Goal: Task Accomplishment & Management: Manage account settings

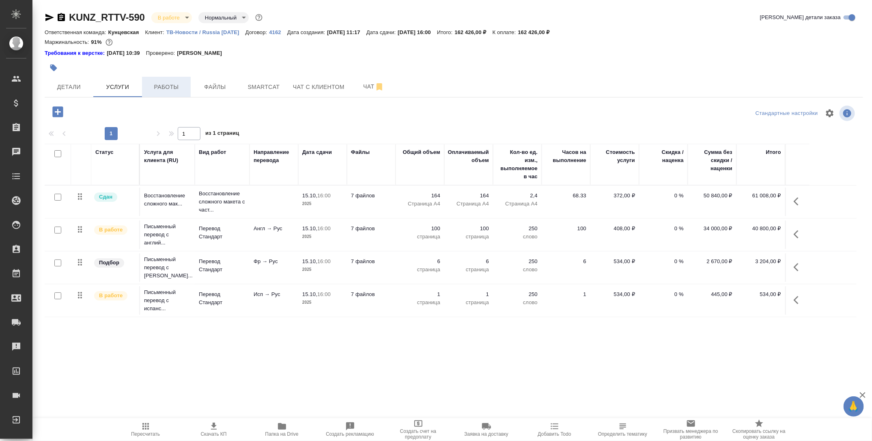
click at [170, 84] on span "Работы" at bounding box center [166, 87] width 39 height 10
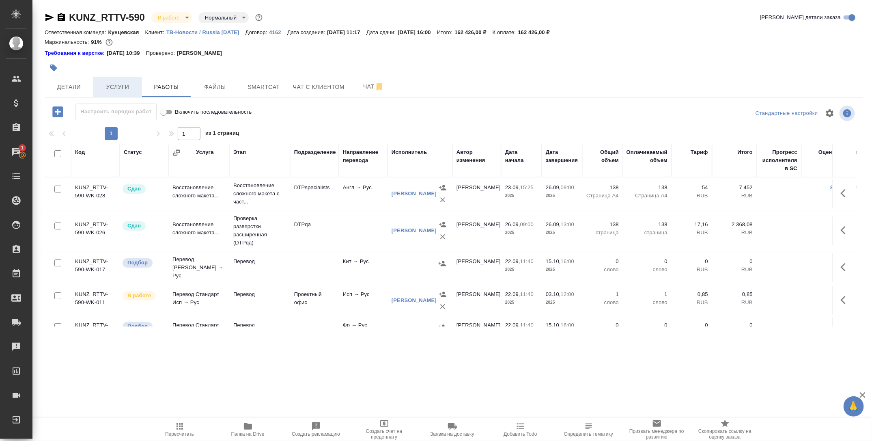
click at [119, 90] on span "Услуги" at bounding box center [117, 87] width 39 height 10
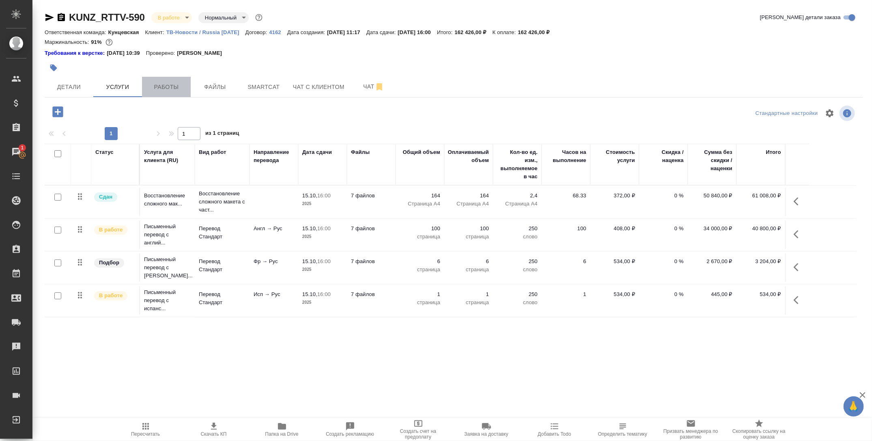
click at [172, 90] on span "Работы" at bounding box center [166, 87] width 39 height 10
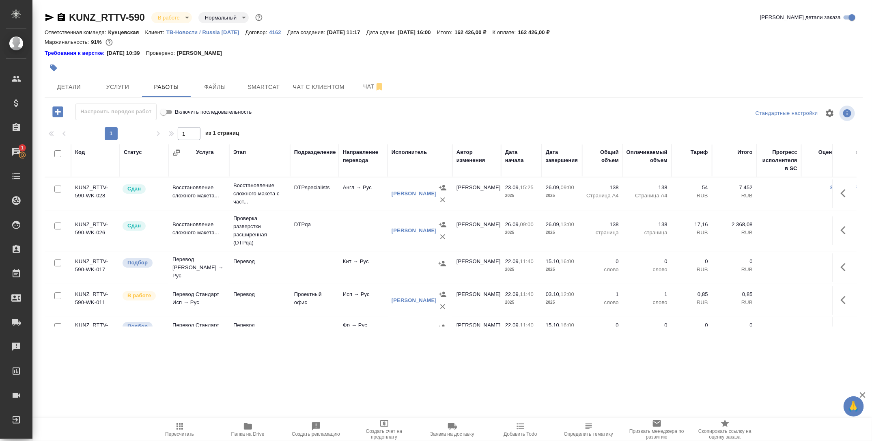
scroll to position [88, 0]
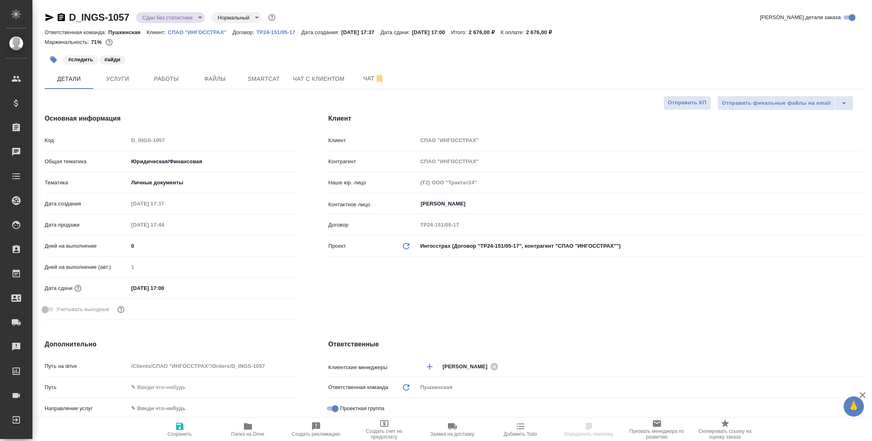
select select "RU"
click at [246, 426] on icon "button" at bounding box center [248, 426] width 8 height 6
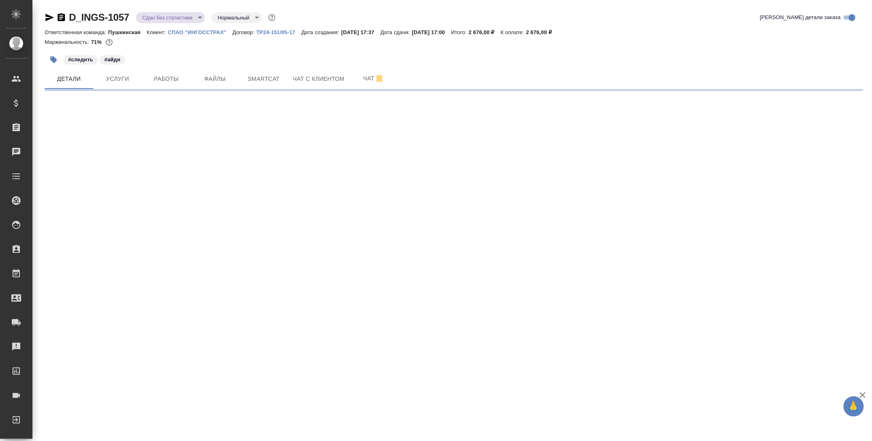
select select "RU"
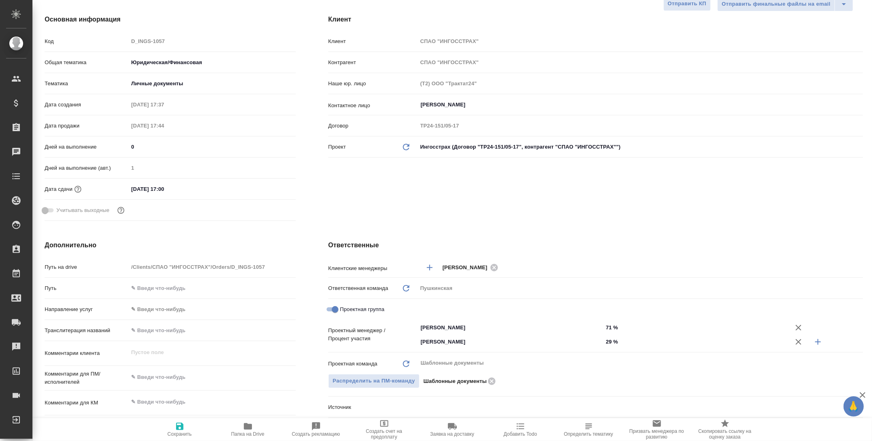
type textarea "x"
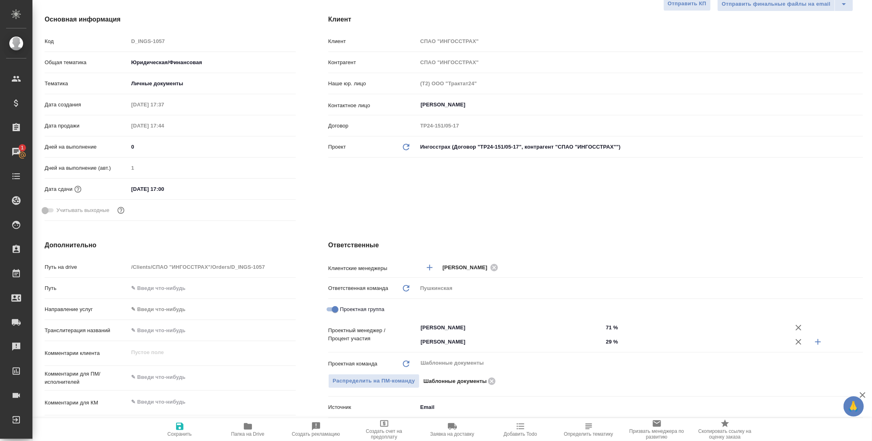
type textarea "x"
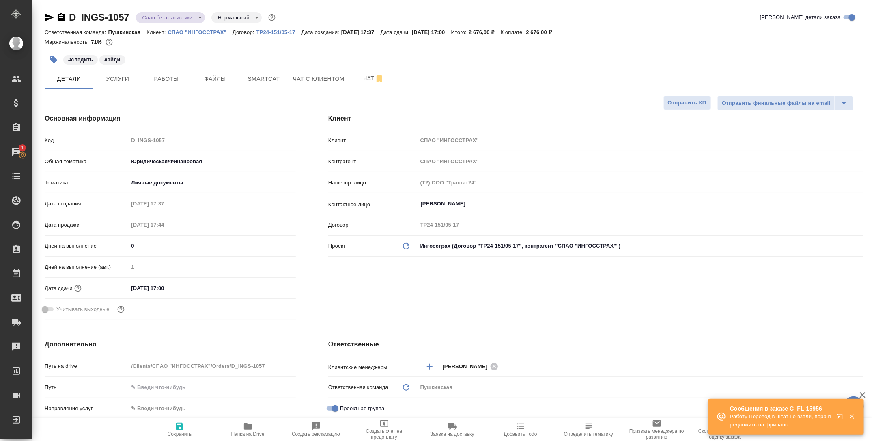
type textarea "x"
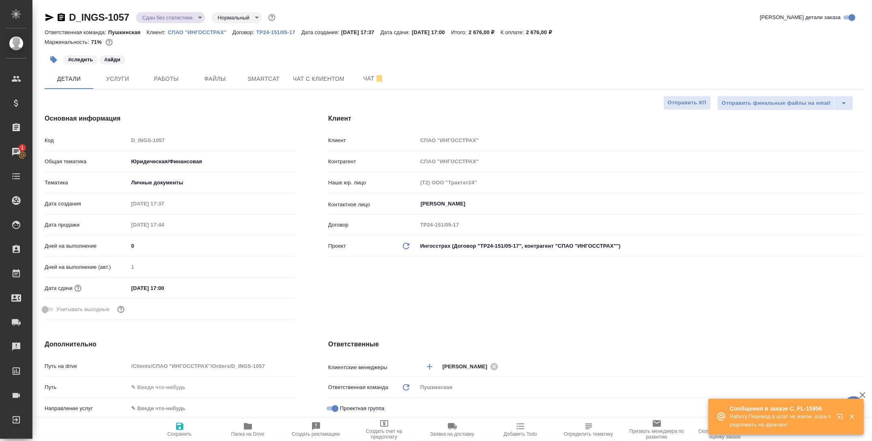
type textarea "x"
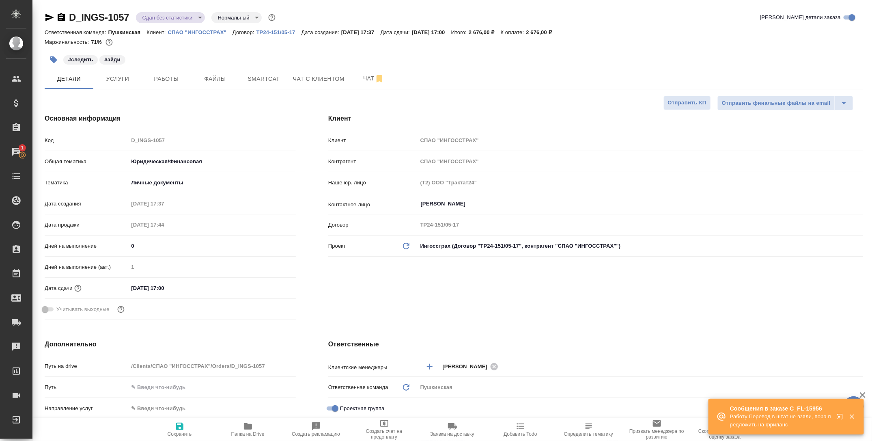
type textarea "x"
click at [105, 65] on div "#следить #айди" at bounding box center [318, 60] width 546 height 18
click at [112, 71] on button "Услуги" at bounding box center [117, 79] width 49 height 20
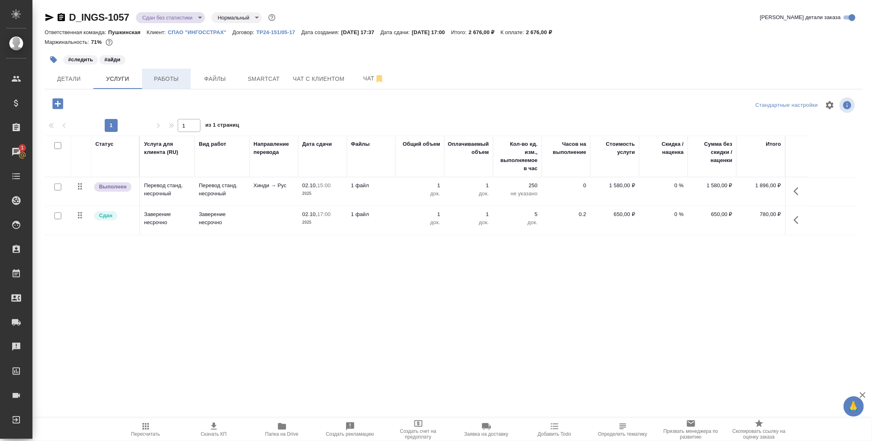
click at [170, 81] on span "Работы" at bounding box center [166, 79] width 39 height 10
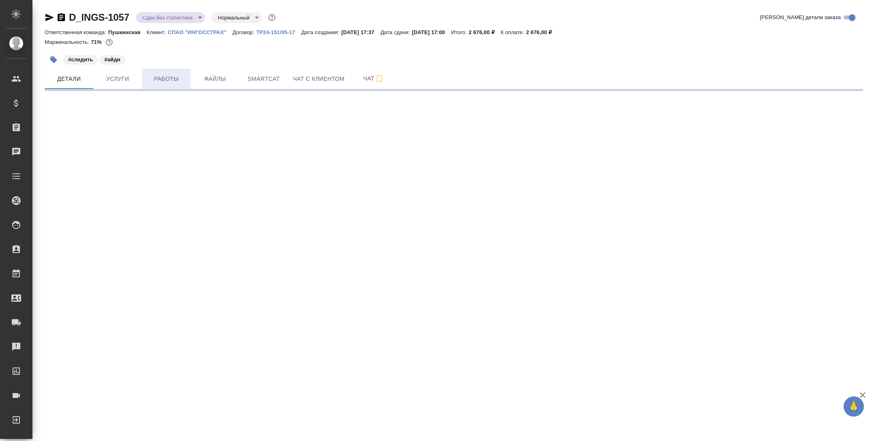
click at [171, 77] on span "Работы" at bounding box center [166, 79] width 39 height 10
select select "RU"
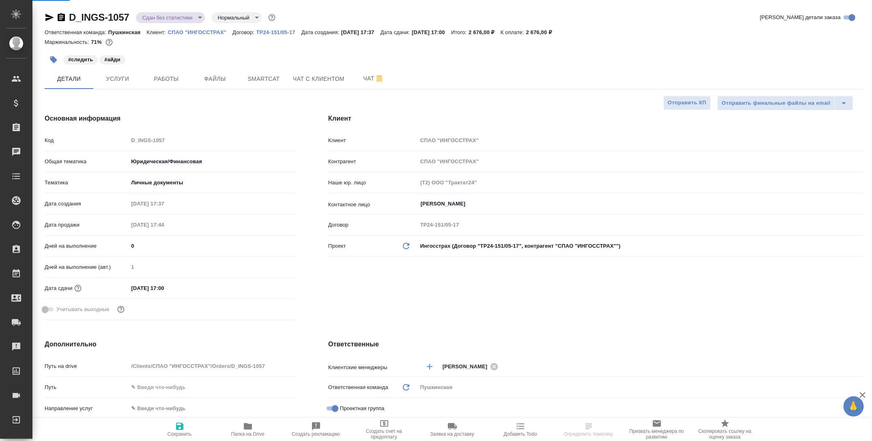
type textarea "x"
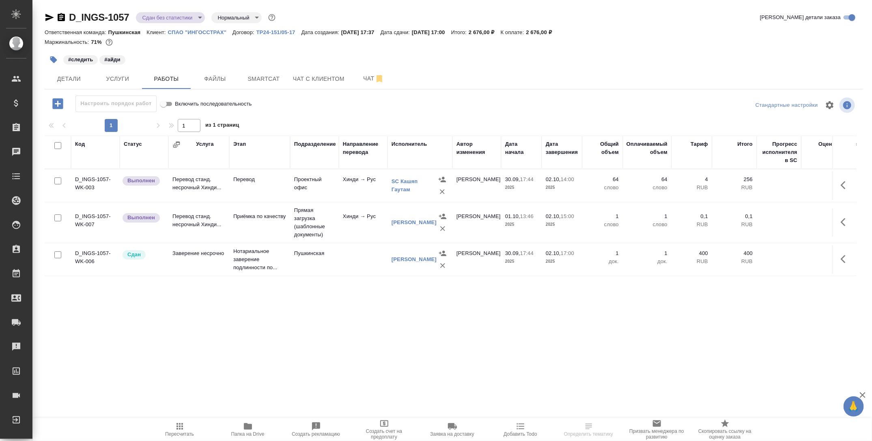
click at [244, 428] on icon "button" at bounding box center [248, 426] width 10 height 10
click at [117, 88] on button "Услуги" at bounding box center [117, 79] width 49 height 20
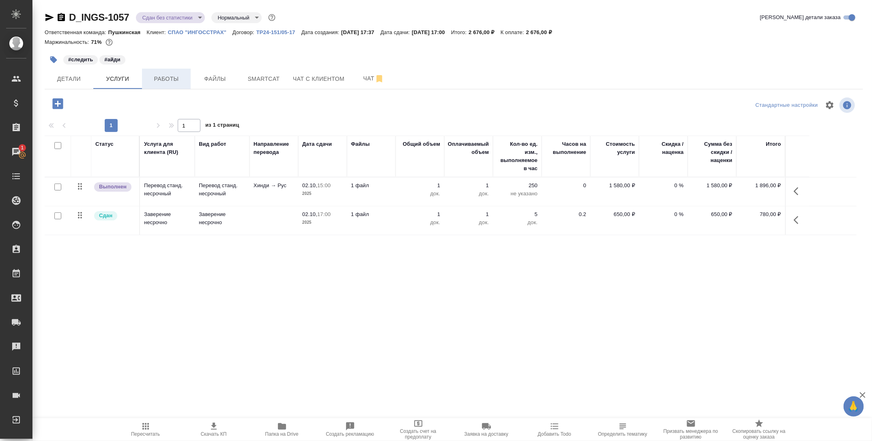
click at [162, 83] on span "Работы" at bounding box center [166, 79] width 39 height 10
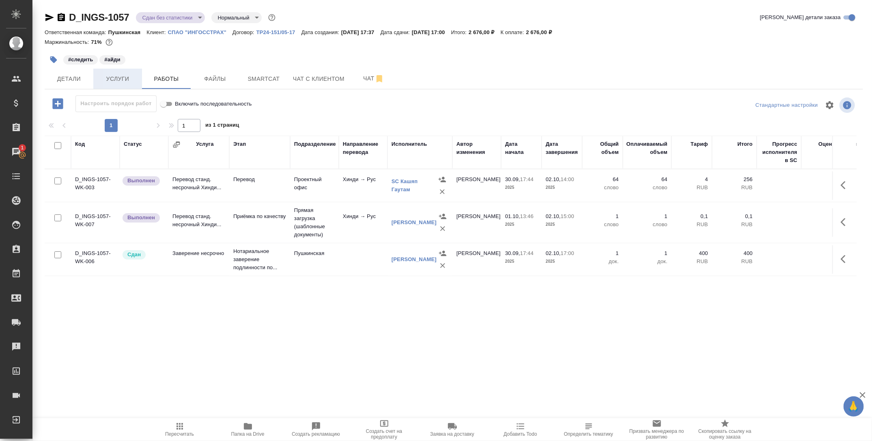
click at [117, 75] on span "Услуги" at bounding box center [117, 79] width 39 height 10
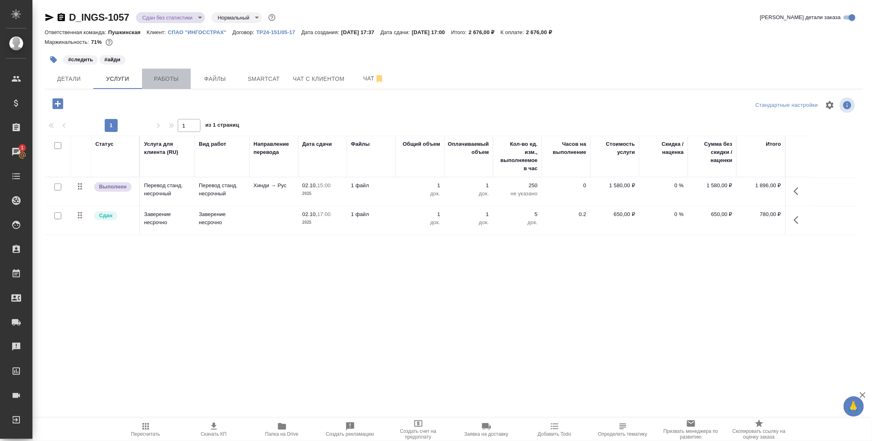
click at [178, 77] on span "Работы" at bounding box center [166, 79] width 39 height 10
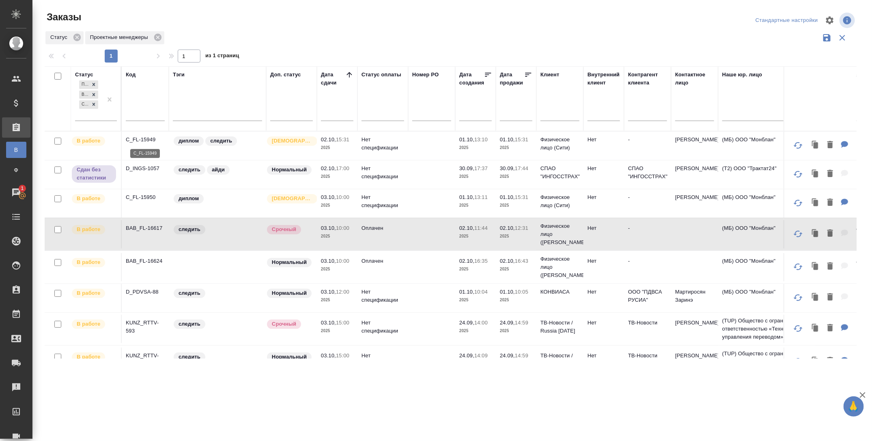
click at [144, 139] on p "C_FL-15949" at bounding box center [145, 140] width 39 height 8
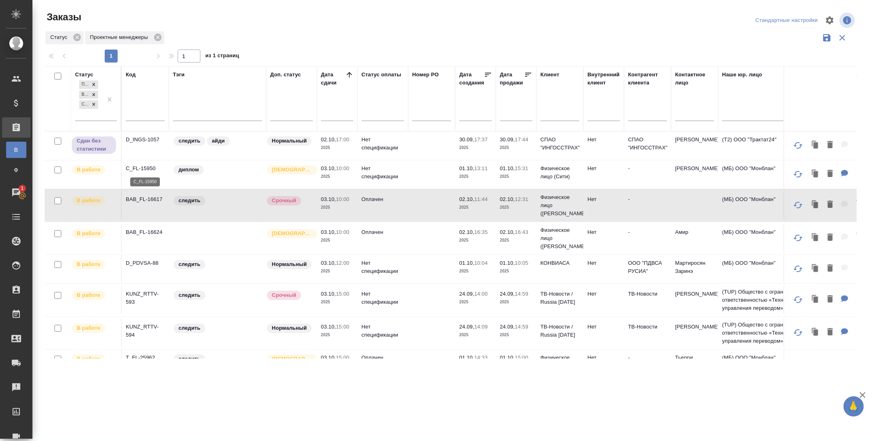
click at [149, 166] on p "C_FL-15950" at bounding box center [145, 168] width 39 height 8
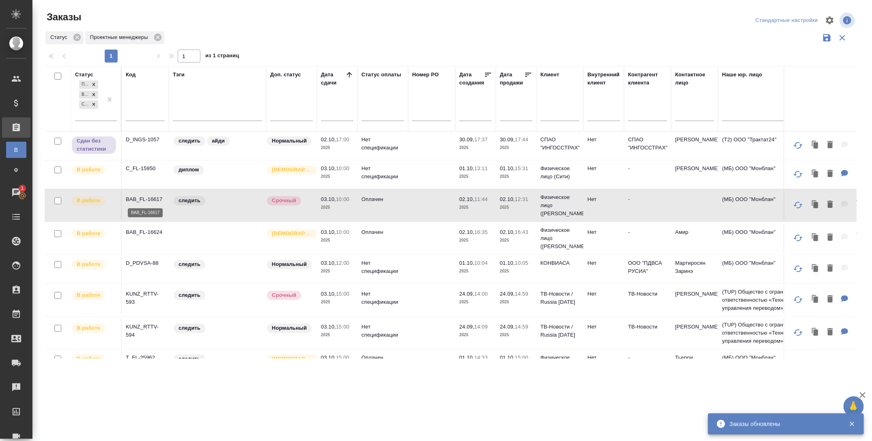
click at [153, 197] on p "BAB_FL-16617" at bounding box center [145, 199] width 39 height 8
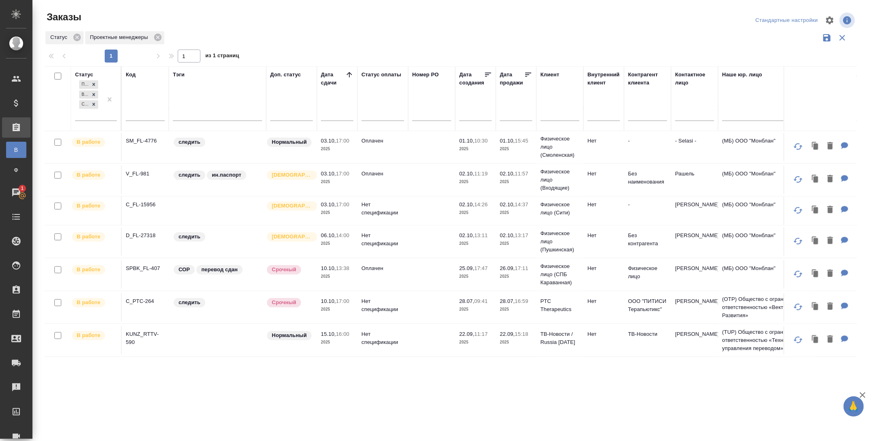
scroll to position [250, 0]
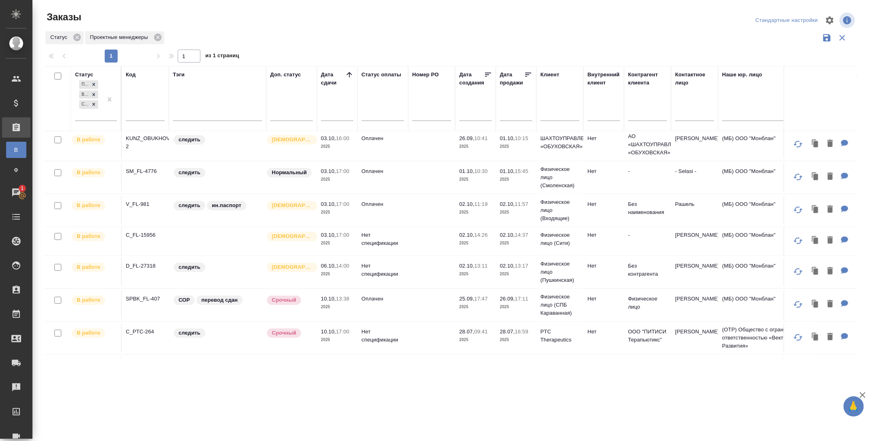
click at [149, 239] on p "C_FL-15956" at bounding box center [145, 235] width 39 height 8
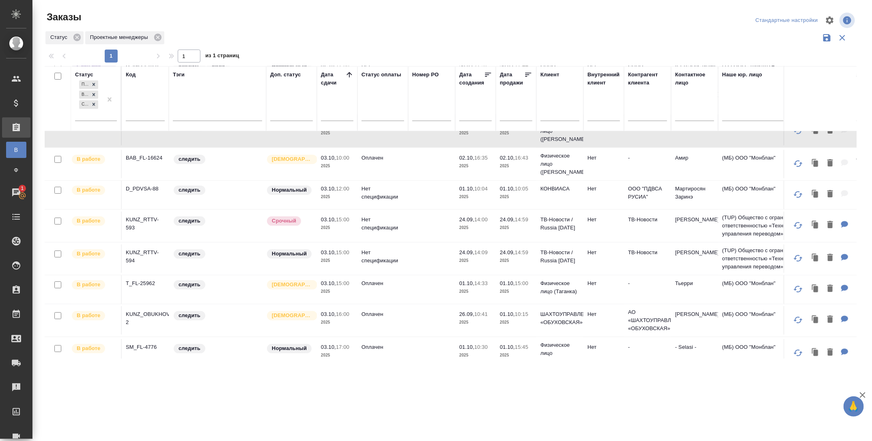
scroll to position [0, 0]
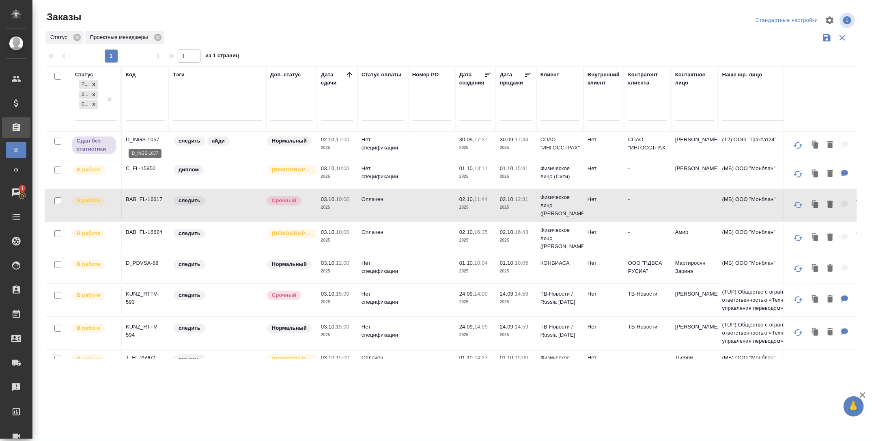
click at [143, 140] on p "D_INGS-1057" at bounding box center [145, 140] width 39 height 8
click at [141, 167] on p "C_FL-15950" at bounding box center [145, 168] width 39 height 8
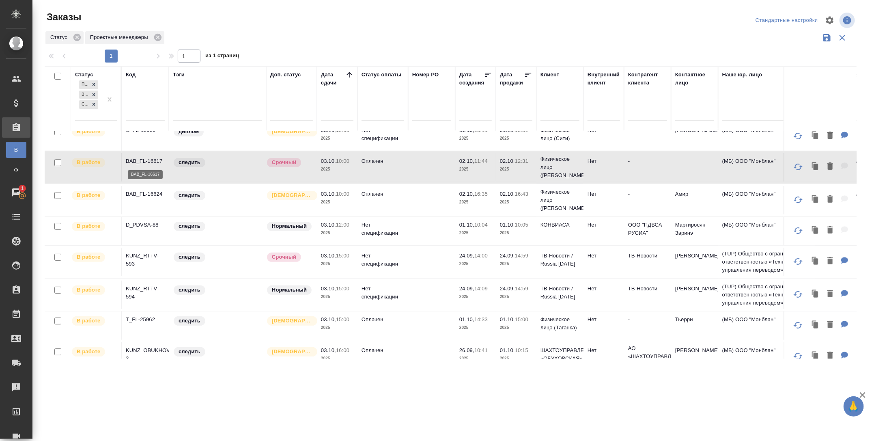
click at [149, 160] on p "BAB_FL-16617" at bounding box center [145, 161] width 39 height 8
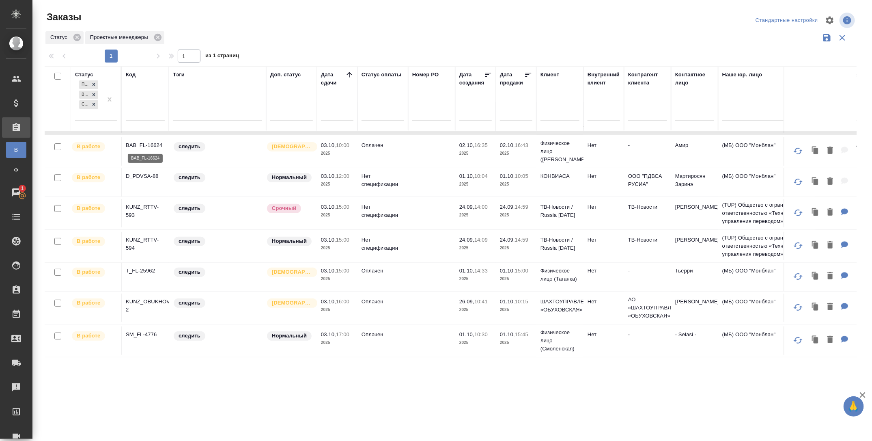
click at [147, 145] on p "BAB_FL-16624" at bounding box center [145, 145] width 39 height 8
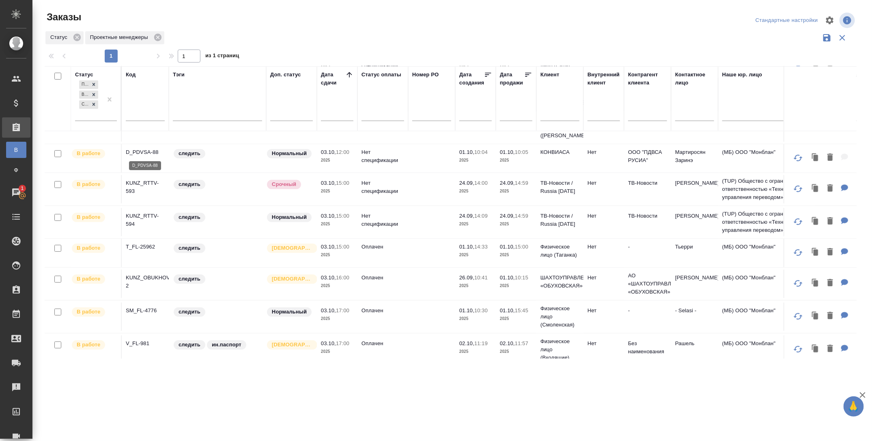
click at [148, 153] on p "D_PDVSA-88" at bounding box center [145, 152] width 39 height 8
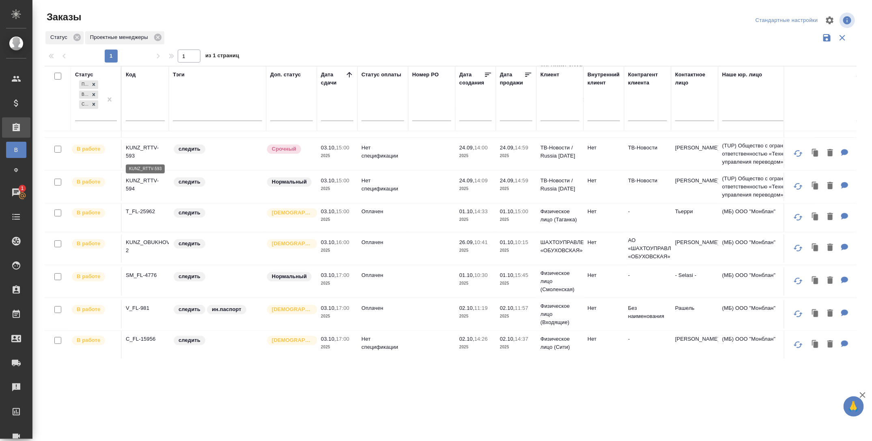
click at [138, 144] on p "KUNZ_RTTV-593" at bounding box center [145, 152] width 39 height 16
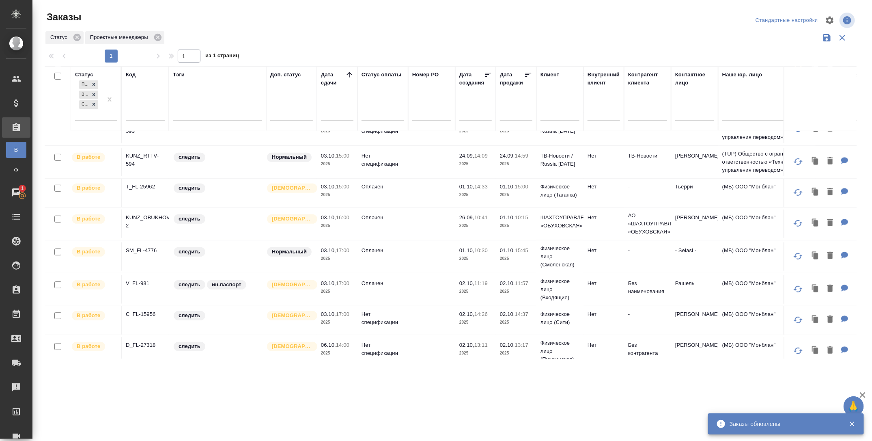
scroll to position [187, 0]
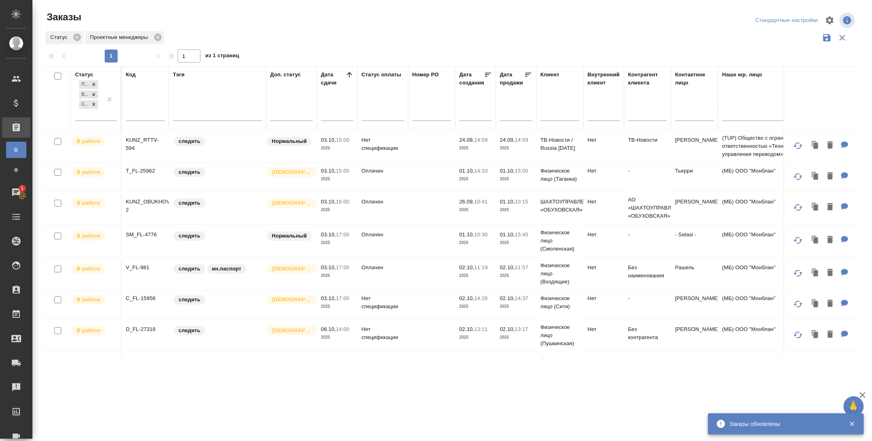
click at [137, 138] on p "KUNZ_RTTV-594" at bounding box center [145, 144] width 39 height 16
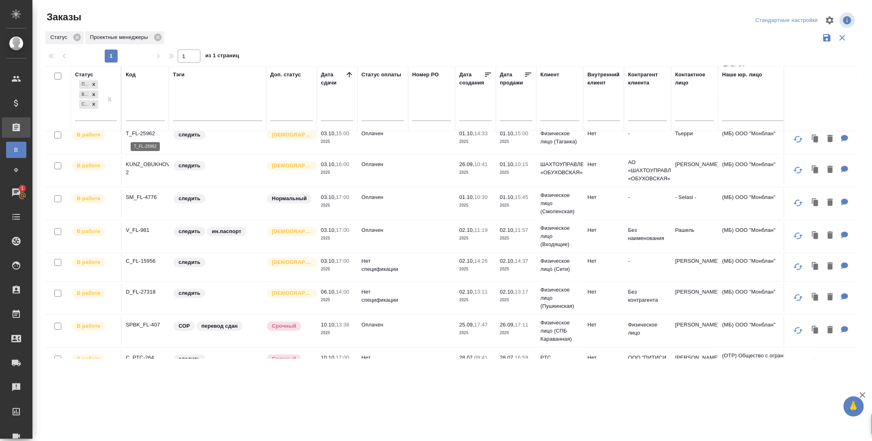
click at [149, 134] on p "T_FL-25962" at bounding box center [145, 133] width 39 height 8
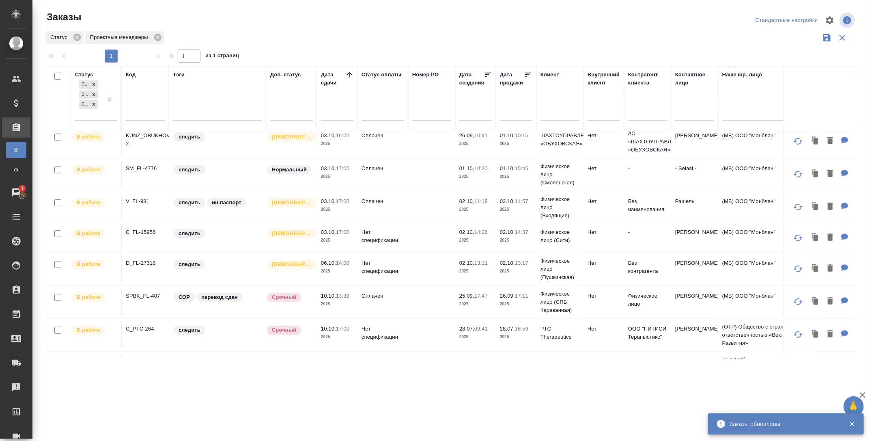
scroll to position [189, 0]
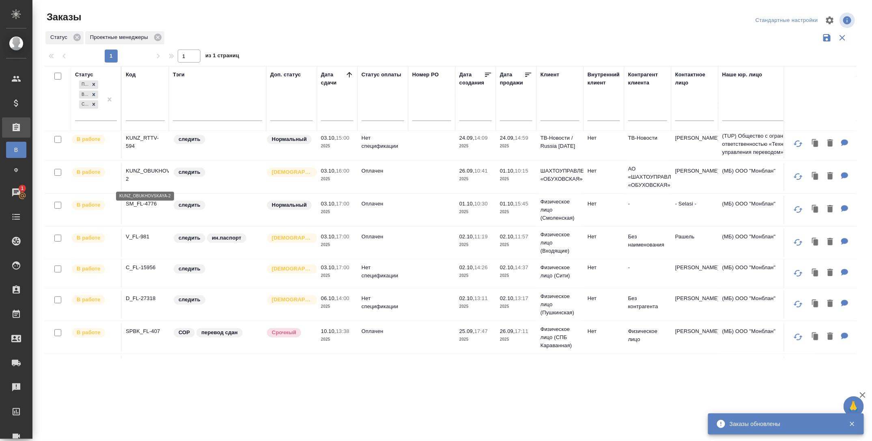
click at [151, 172] on p "KUNZ_OBUKHOVSKAYA-2" at bounding box center [145, 175] width 39 height 16
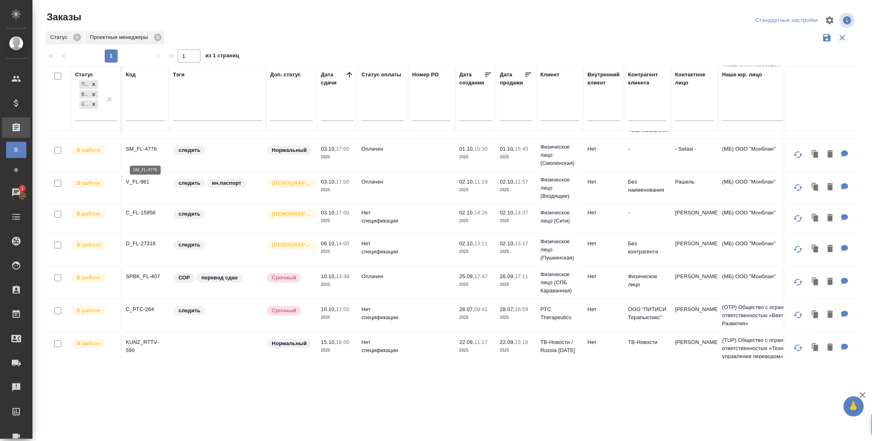
click at [140, 153] on p "SM_FL-4776" at bounding box center [145, 149] width 39 height 8
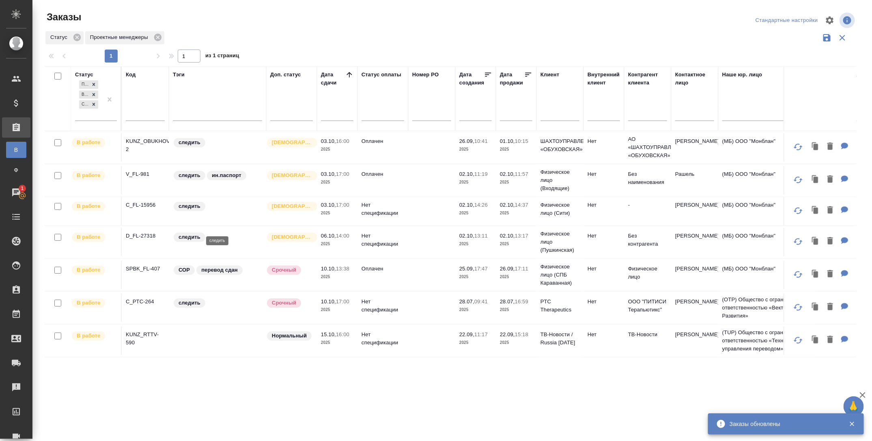
scroll to position [206, 0]
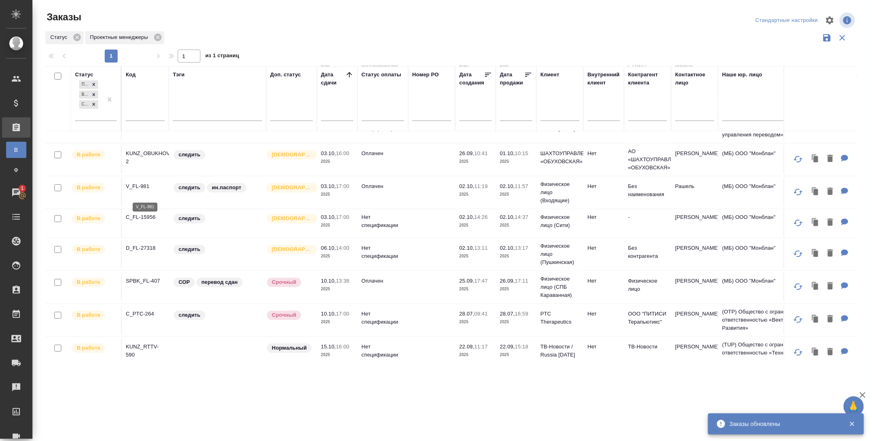
click at [150, 190] on p "V_FL-981" at bounding box center [145, 186] width 39 height 8
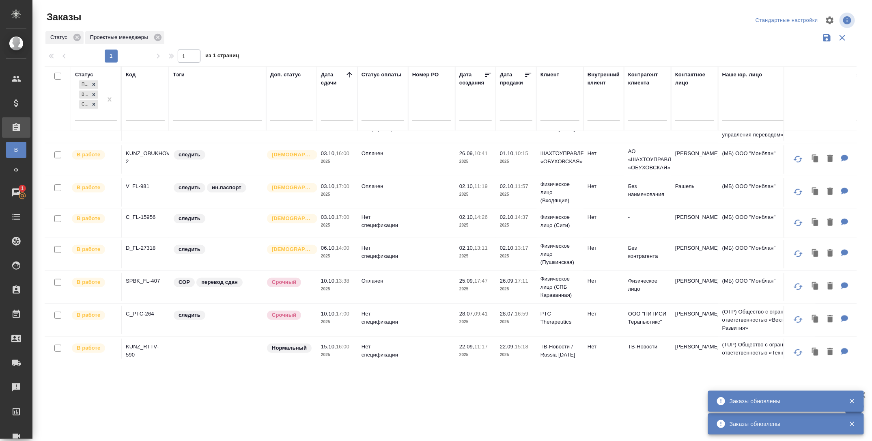
scroll to position [267, 0]
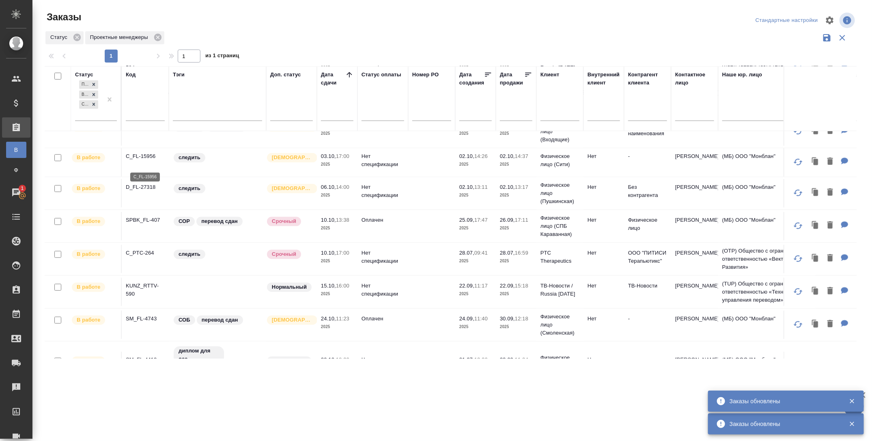
click at [140, 160] on p "C_FL-15956" at bounding box center [145, 156] width 39 height 8
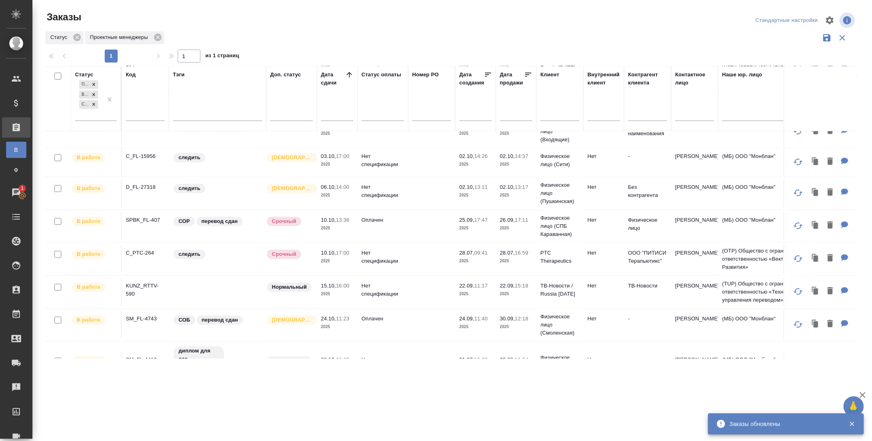
scroll to position [311, 0]
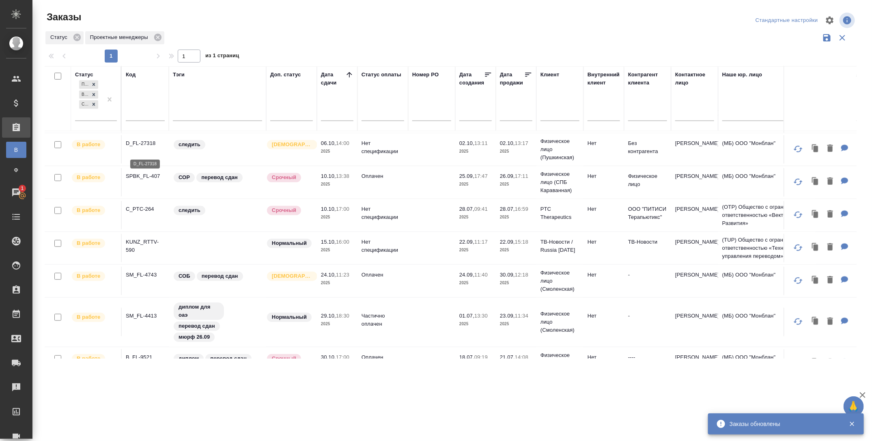
click at [143, 147] on p "D_FL-27318" at bounding box center [145, 143] width 39 height 8
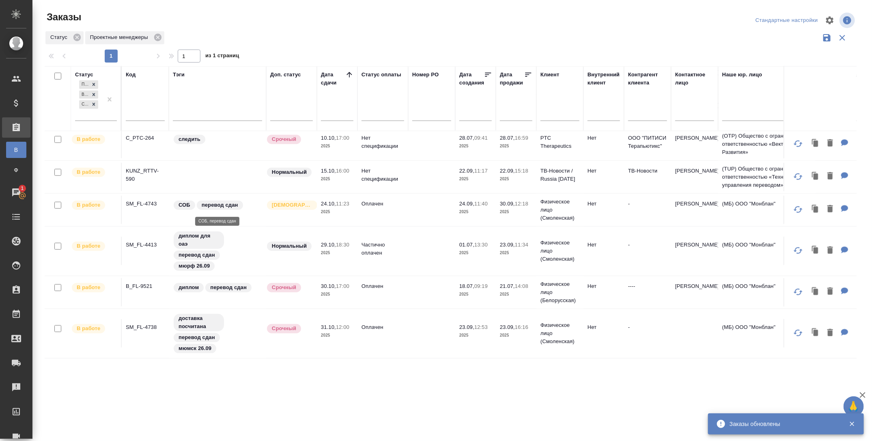
scroll to position [388, 0]
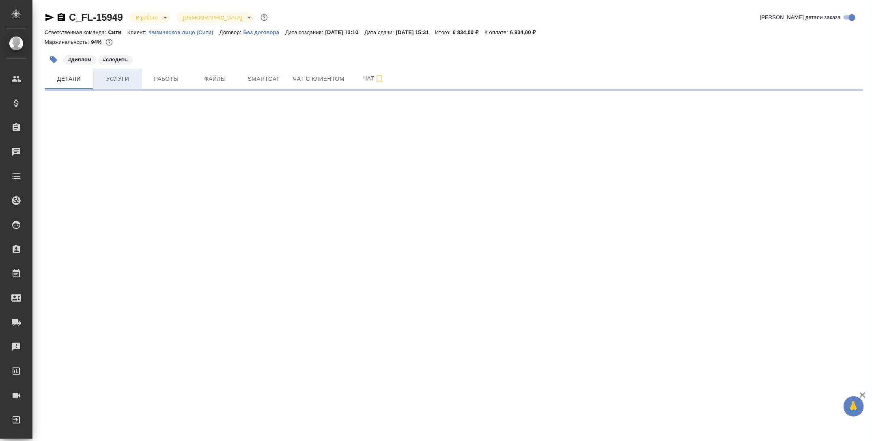
click at [120, 82] on span "Услуги" at bounding box center [117, 79] width 39 height 10
click at [169, 77] on span "Работы" at bounding box center [166, 79] width 39 height 10
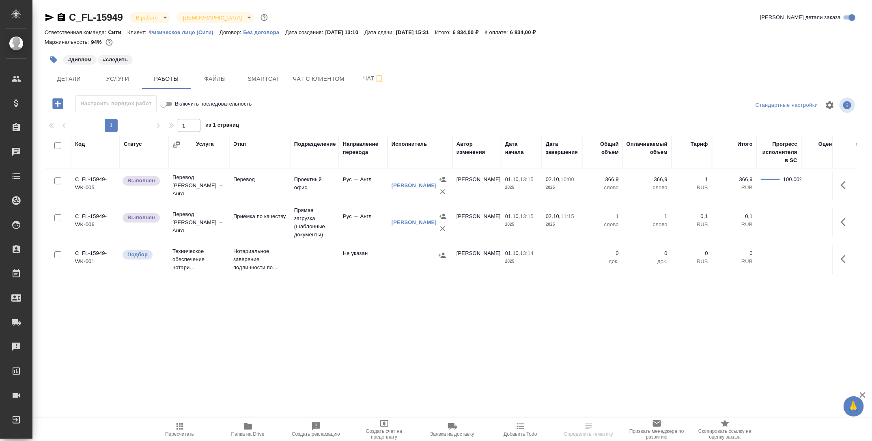
click at [226, 189] on td "Перевод Стандарт Рус → Англ" at bounding box center [198, 185] width 61 height 32
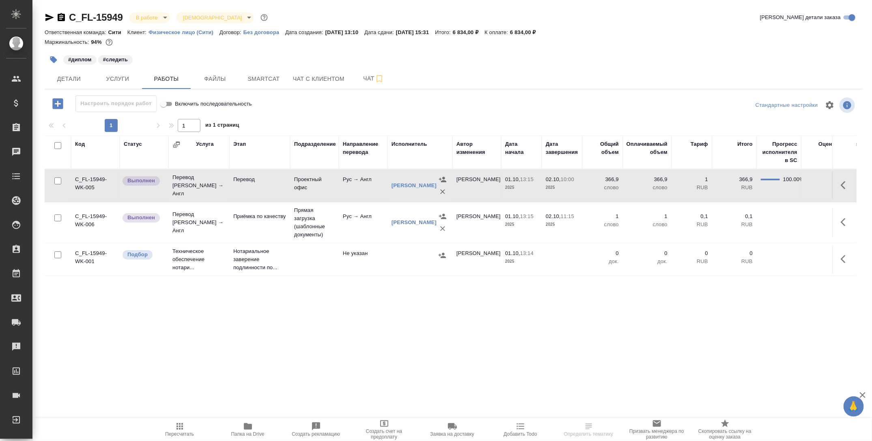
click at [226, 189] on td "Перевод Стандарт Рус → Англ" at bounding box center [198, 185] width 61 height 32
click at [262, 220] on p "Приёмка по качеству" at bounding box center [259, 216] width 53 height 8
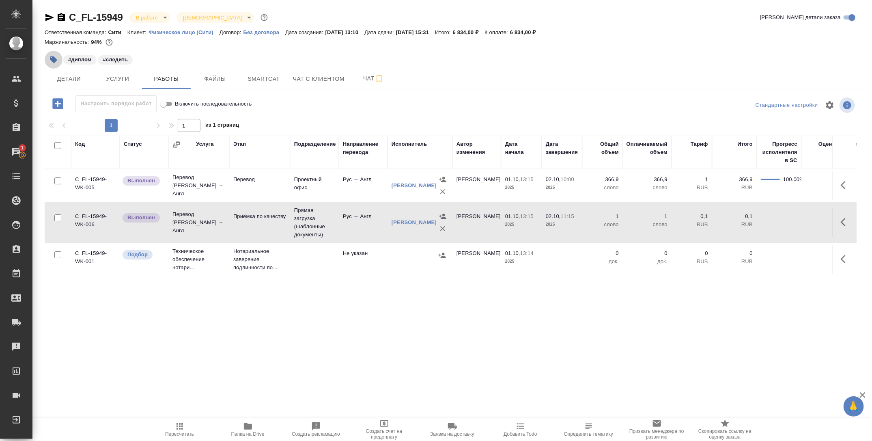
click at [52, 60] on icon "button" at bounding box center [53, 59] width 7 height 7
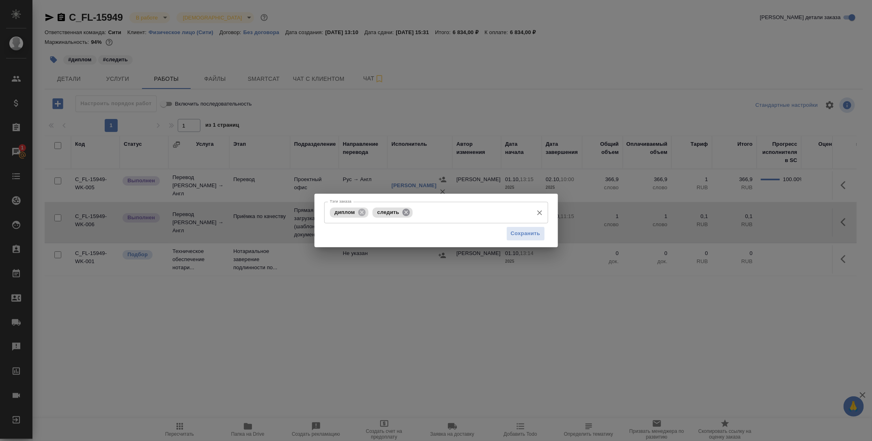
click at [407, 212] on icon at bounding box center [406, 212] width 9 height 9
click at [515, 231] on span "Сохранить" at bounding box center [526, 233] width 30 height 9
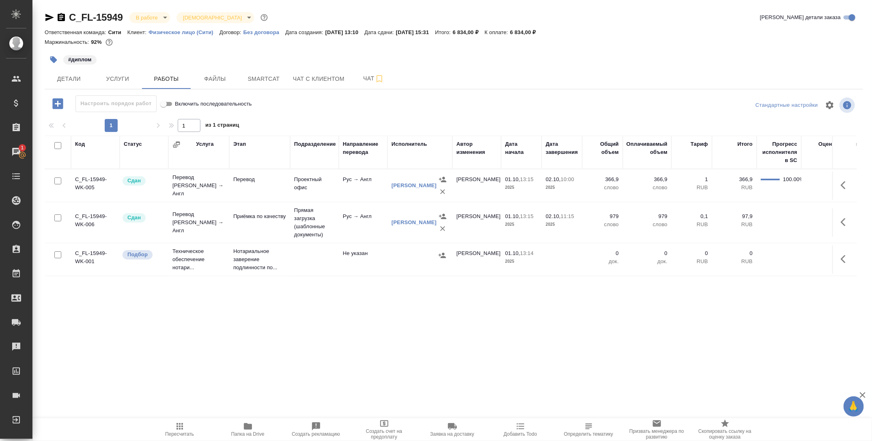
click at [183, 431] on icon "button" at bounding box center [180, 426] width 10 height 10
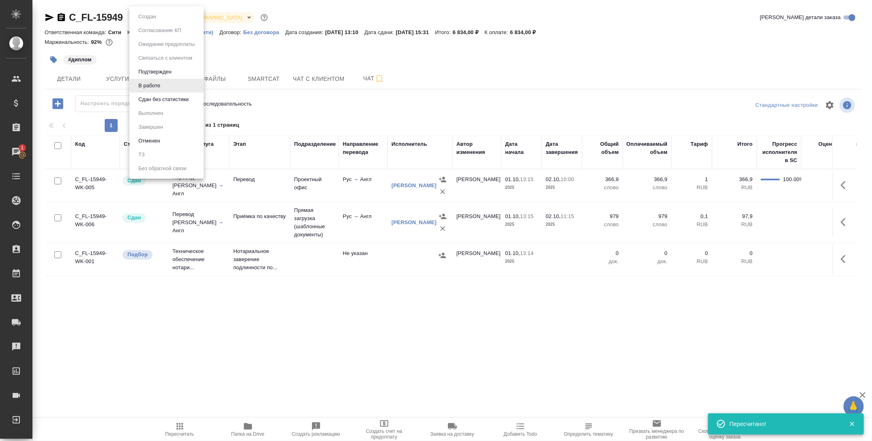
click at [146, 18] on body "🙏 .cls-1 fill:#fff; AWATERA Tarabanovskaya Anastasia Клиенты Спецификации Заказ…" at bounding box center [436, 220] width 872 height 441
click at [159, 98] on button "Сдан без статистики" at bounding box center [163, 99] width 55 height 9
click at [152, 17] on body "🙏 .cls-1 fill:#fff; AWATERA Tarabanovskaya Anastasia Клиенты Спецификации Заказ…" at bounding box center [436, 220] width 872 height 441
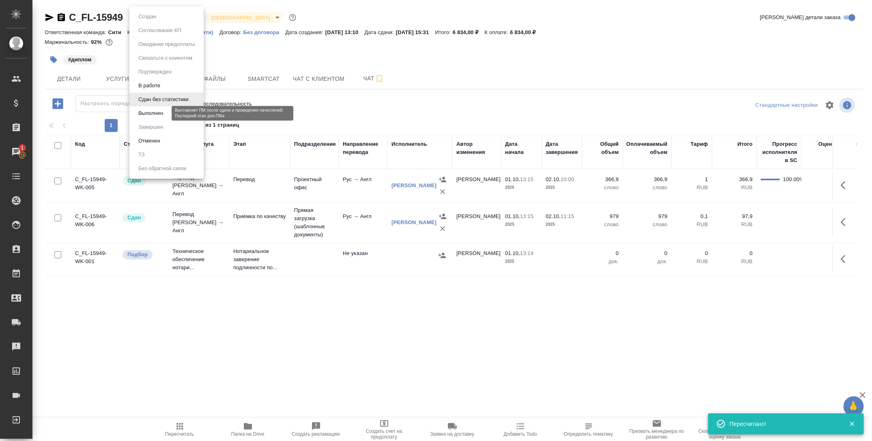
click at [160, 114] on button "Выполнен" at bounding box center [151, 113] width 30 height 9
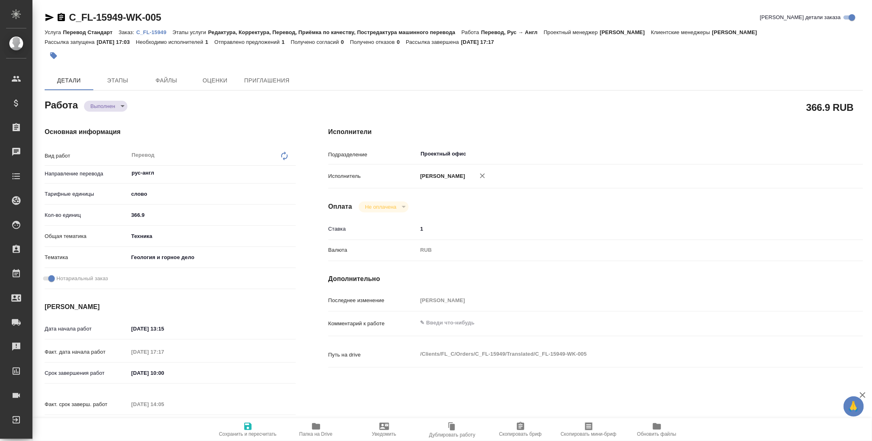
type textarea "x"
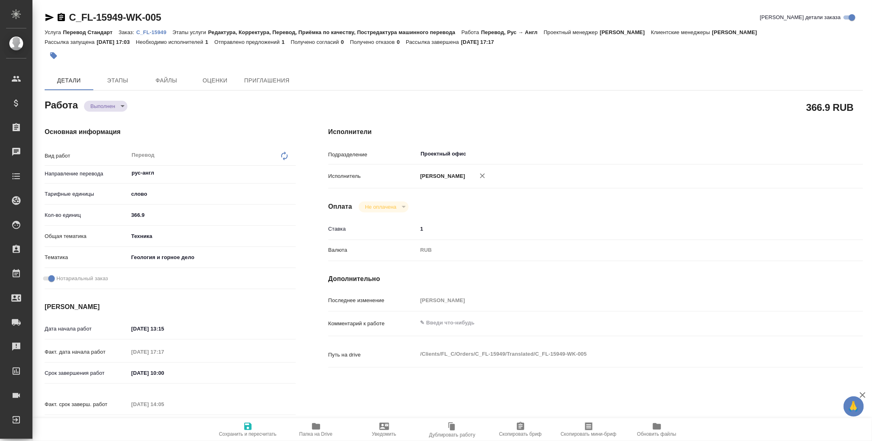
type textarea "x"
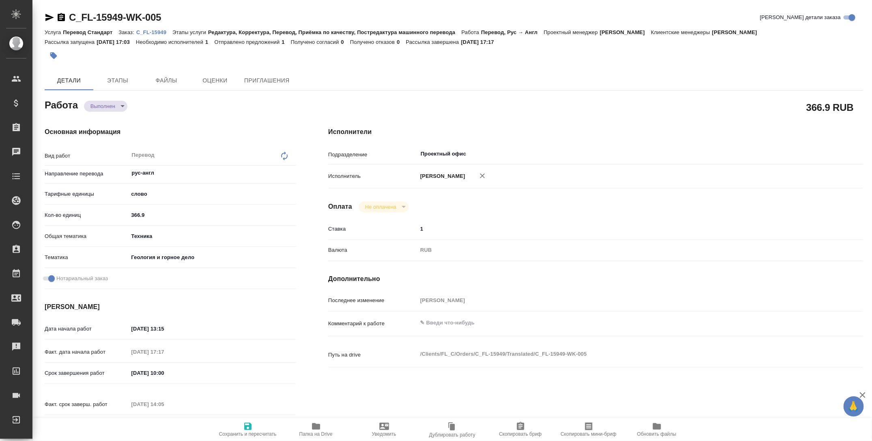
type textarea "x"
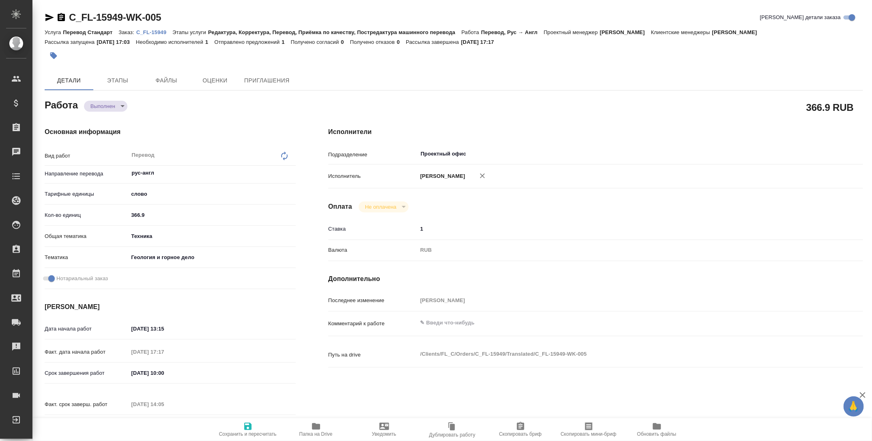
click at [126, 104] on body "🙏 .cls-1 fill:#fff; AWATERA Tarabanovskaya Anastasia Клиенты Спецификации Заказ…" at bounding box center [436, 220] width 872 height 441
type textarea "x"
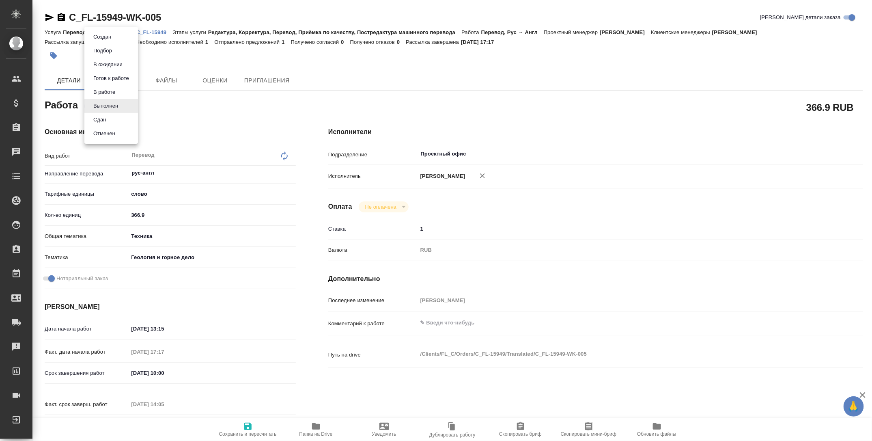
type textarea "x"
click at [124, 117] on li "Сдан" at bounding box center [111, 120] width 54 height 14
type textarea "x"
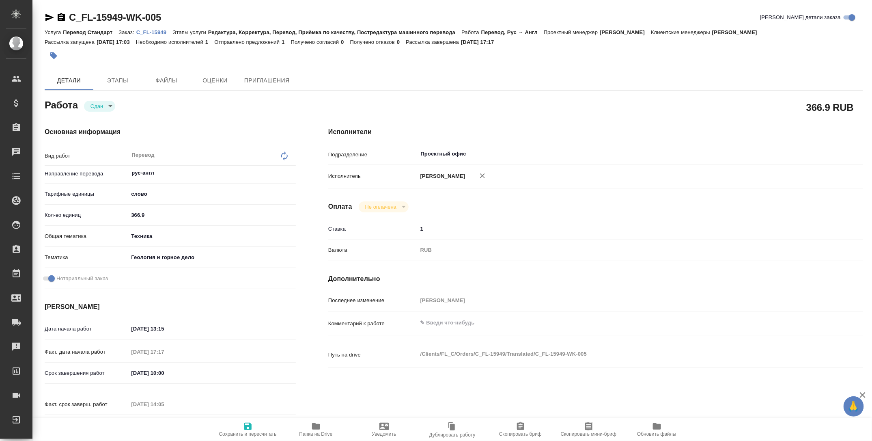
type textarea "x"
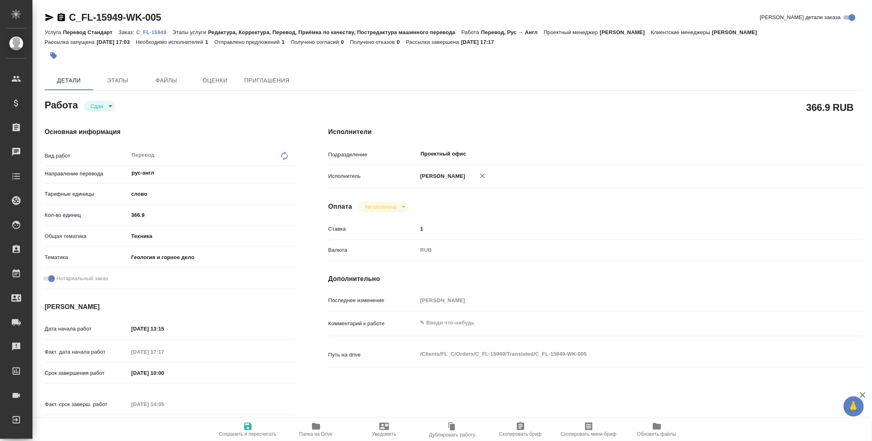
type textarea "x"
click at [251, 431] on span "Сохранить и пересчитать" at bounding box center [248, 434] width 58 height 6
type textarea "x"
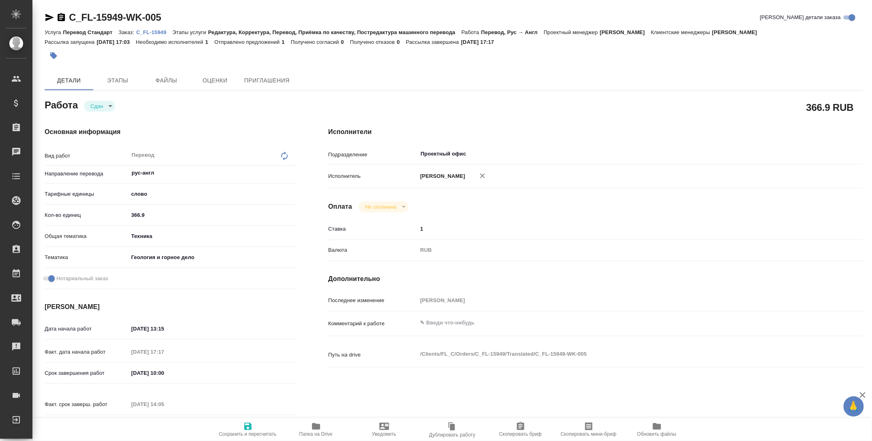
type textarea "x"
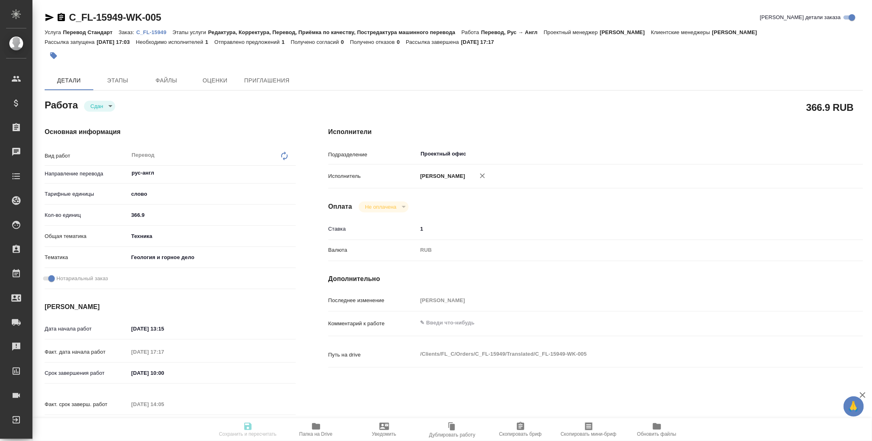
type textarea "x"
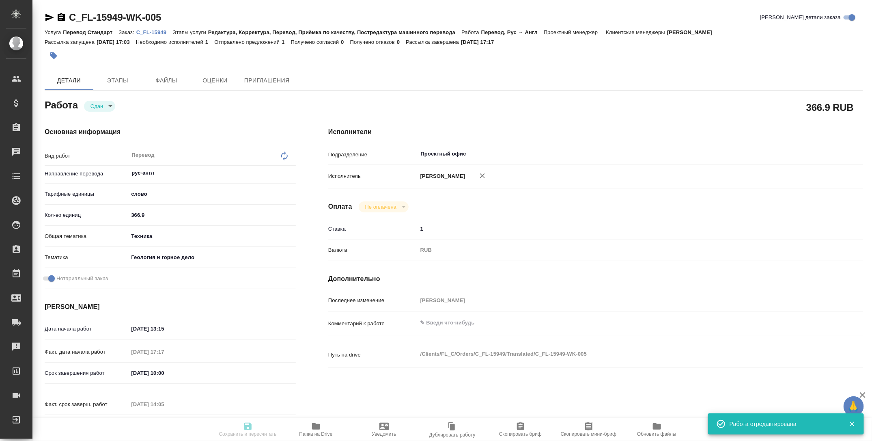
type input "closed"
type textarea "Перевод"
type textarea "x"
type input "рус-англ"
type input "5a8b1489cc6b4906c91bfd90"
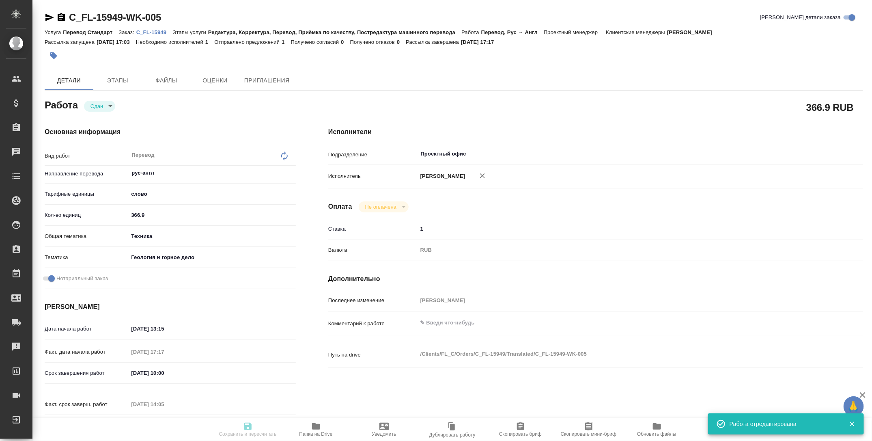
type input "366.9"
type input "tech"
type input "5a8b8b956a9677013d343d81"
checkbox input "true"
type input "01.10.2025 13:15"
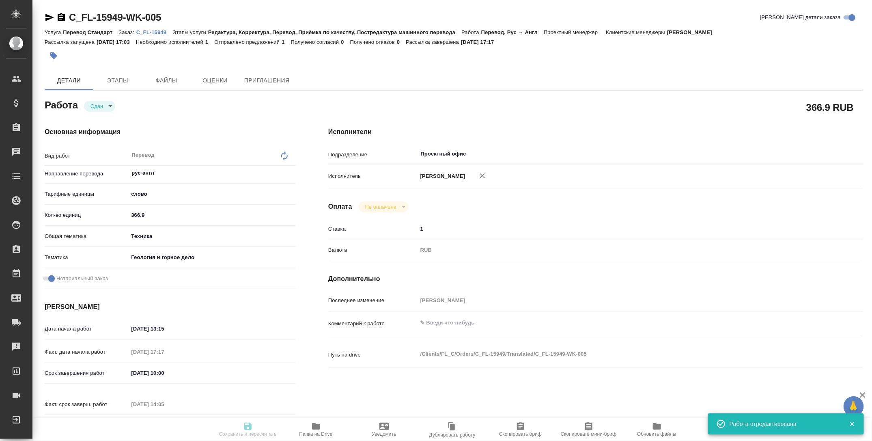
type input "01.10.2025 17:17"
type input "02.10.2025 10:00"
type input "02.10.2025 14:05"
type input "02.10.2025 11:15"
type input "Проектный офис"
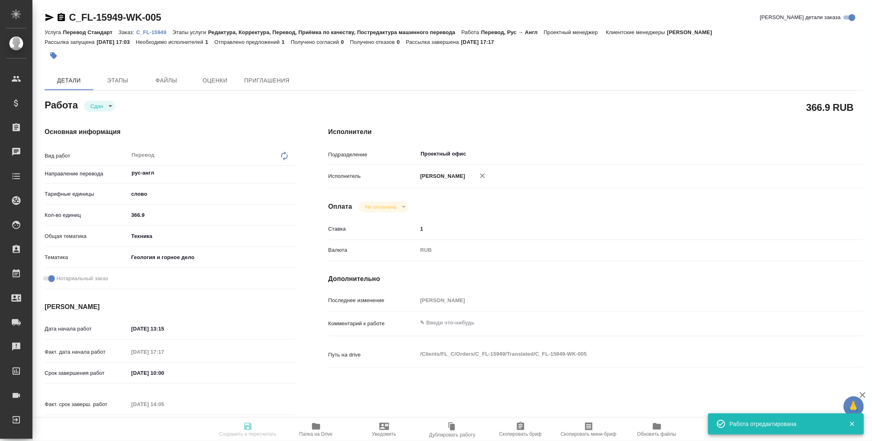
type input "notPayed"
type input "1"
type input "RUB"
type input "[PERSON_NAME]"
type textarea "x"
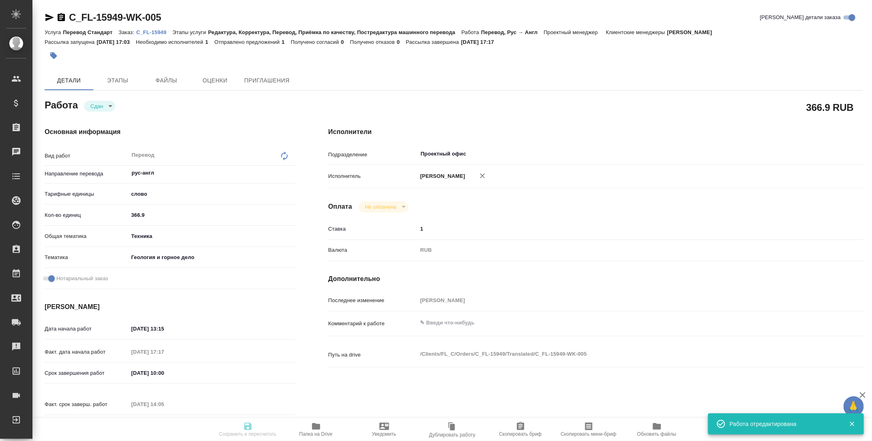
type textarea "/Clients/FL_C/Orders/C_FL-15949/Translated/C_FL-15949-WK-005"
type textarea "x"
type input "C_FL-15949"
type input "Перевод Стандарт"
type input "Редактура, Корректура, Перевод, Приёмка по качеству, Постредактура машинного пе…"
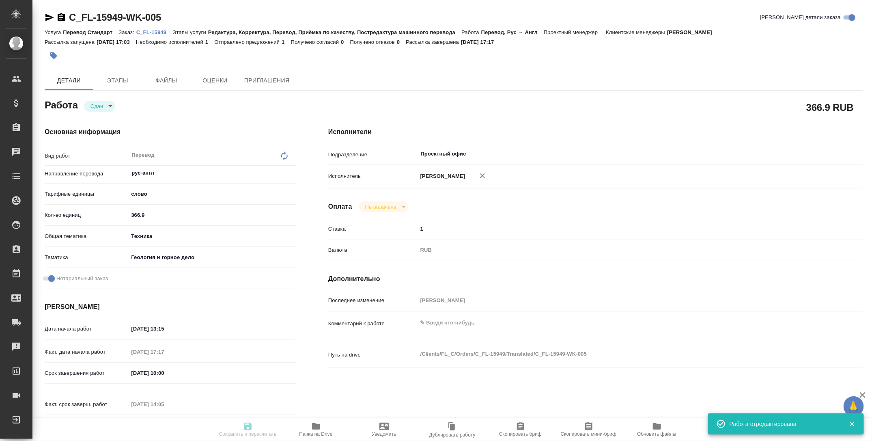
type input "[PERSON_NAME]"
type input "Малофеева Екатерина"
type input "/Clients/FL_C/Orders/C_FL-15949"
type textarea "x"
type textarea "сделайте тикет на приложение, плиз"
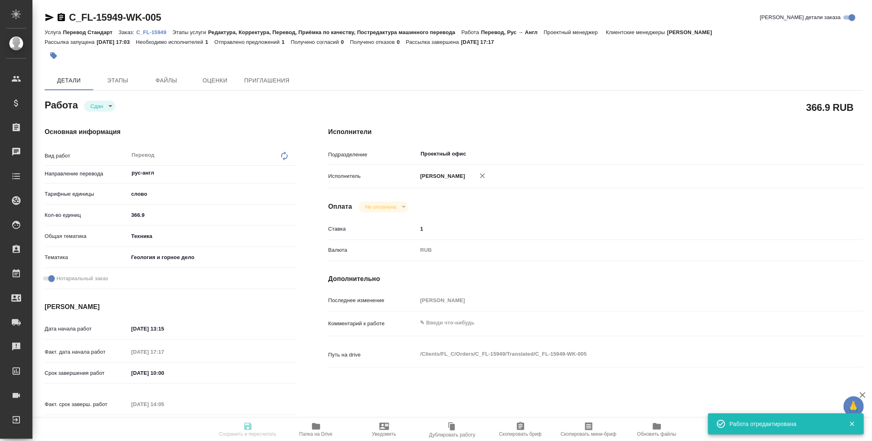
type textarea "x"
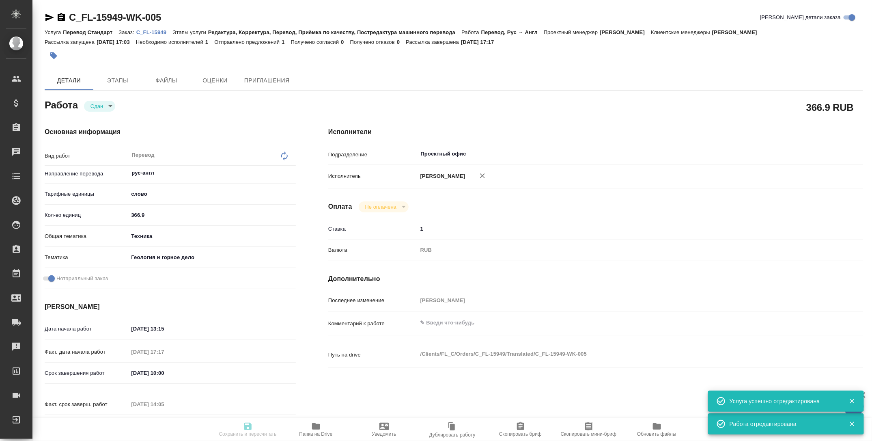
type textarea "x"
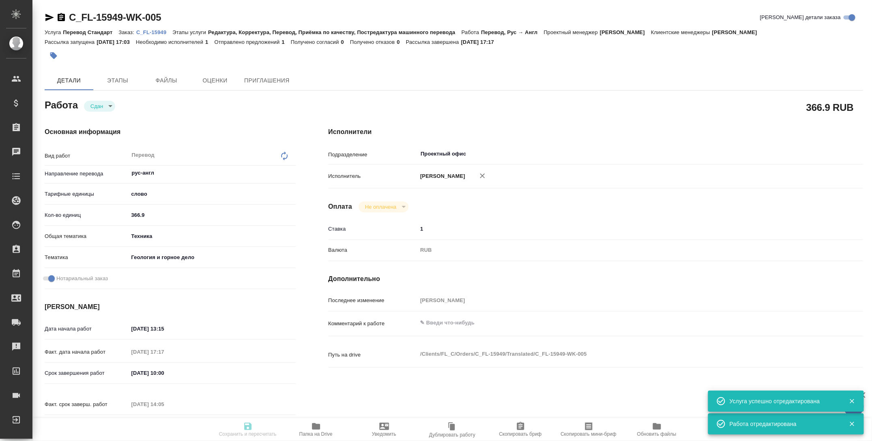
type textarea "x"
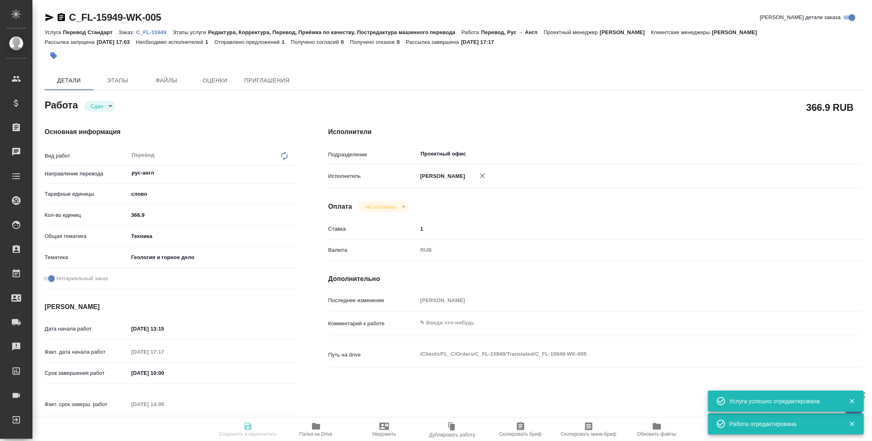
type textarea "x"
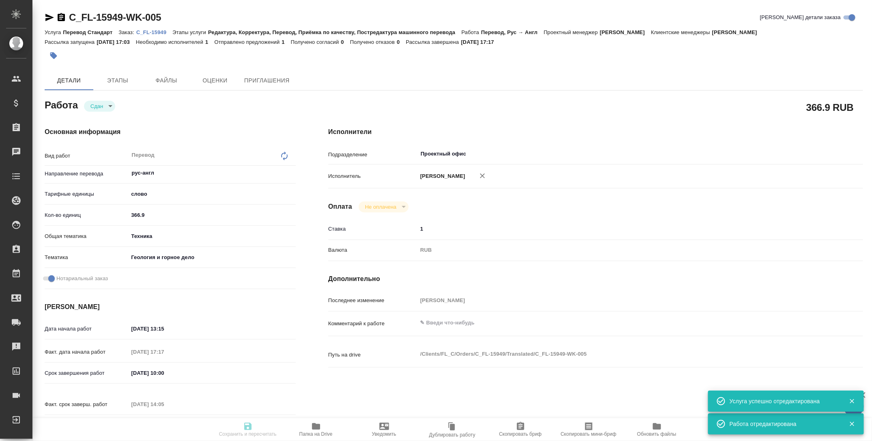
type textarea "x"
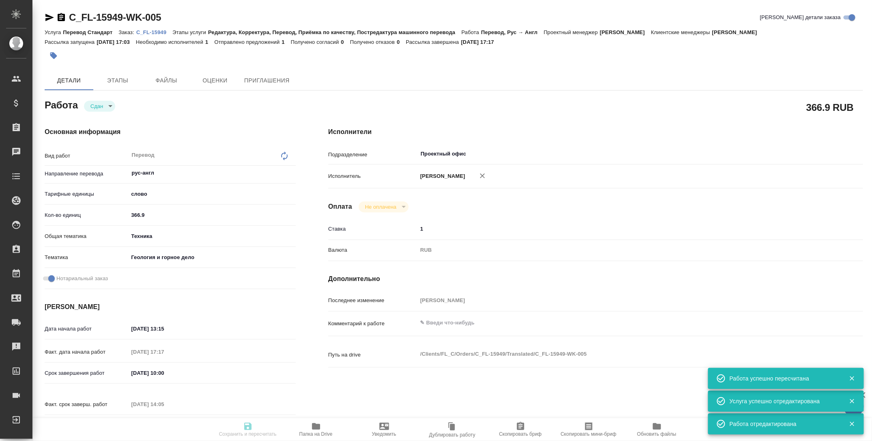
type input "closed"
type textarea "Перевод"
type textarea "x"
type input "рус-англ"
type input "5a8b1489cc6b4906c91bfd90"
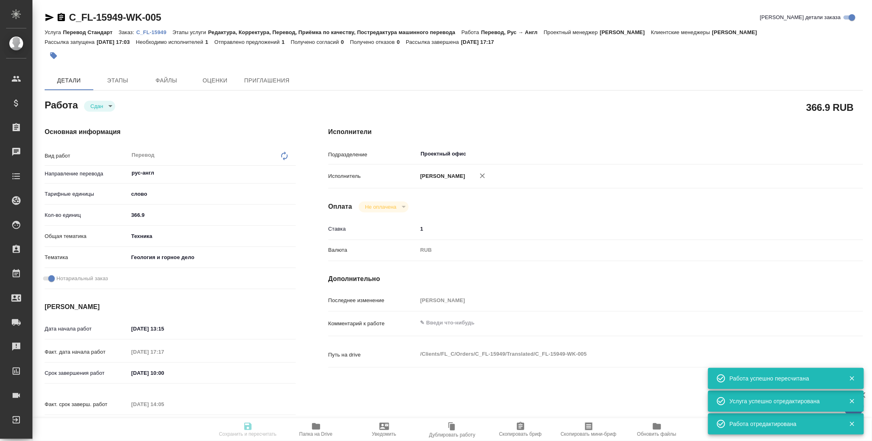
type input "366.9"
type input "tech"
type input "5a8b8b956a9677013d343d81"
checkbox input "true"
type input "[DATE] 13:15"
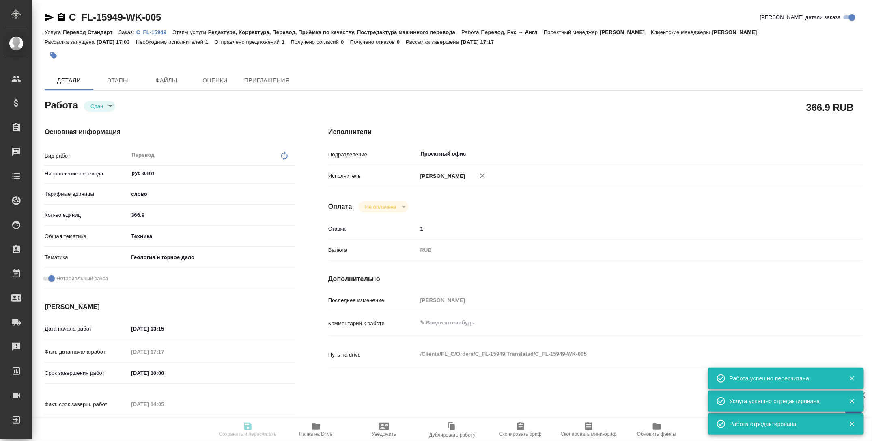
type input "01.10.2025 17:17"
type input "02.10.2025 10:00"
type input "02.10.2025 14:05"
type input "[DATE] 11:15"
type input "Проектный офис"
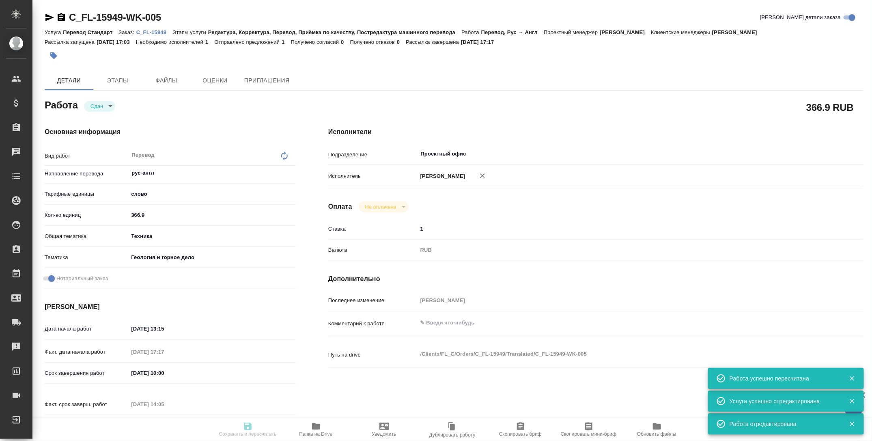
type input "notPayed"
type input "1"
type input "RUB"
type input "[PERSON_NAME]"
type textarea "x"
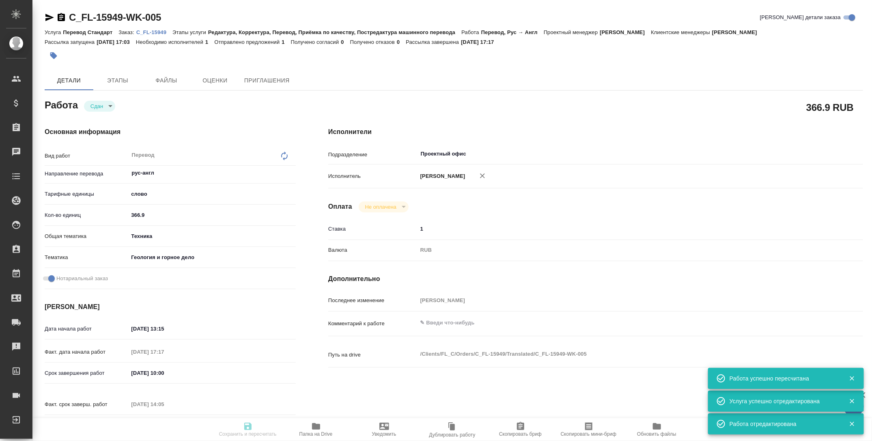
type textarea "/Clients/FL_C/Orders/C_FL-15949/Translated/C_FL-15949-WK-005"
type textarea "x"
type input "C_FL-15949"
type input "Перевод Стандарт"
type input "Редактура, Корректура, Перевод, Приёмка по качеству, Постредактура машинного пе…"
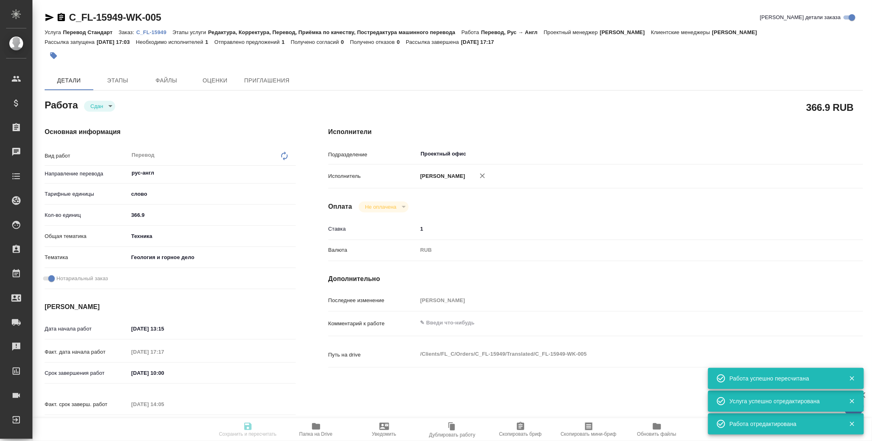
type input "[PERSON_NAME]"
type input "/Clients/FL_C/Orders/C_FL-15949"
type textarea "x"
type textarea "сделайте тикет на приложение, плиз"
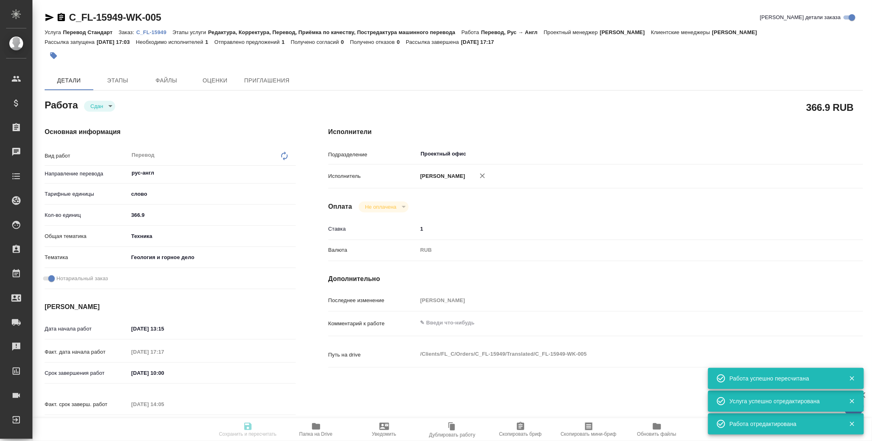
type textarea "x"
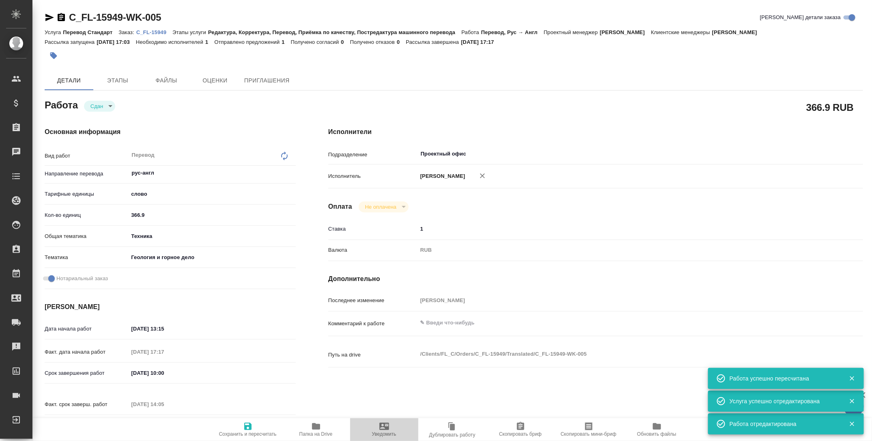
type textarea "x"
click at [383, 422] on icon "button" at bounding box center [385, 426] width 10 height 10
type textarea "x"
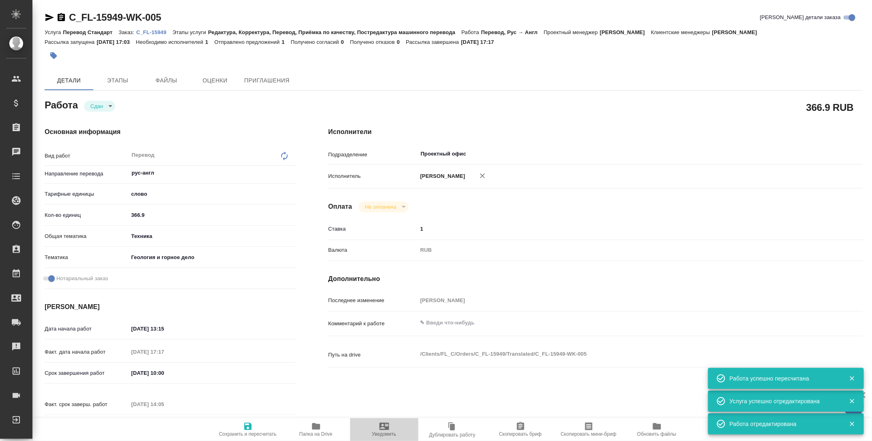
type textarea "x"
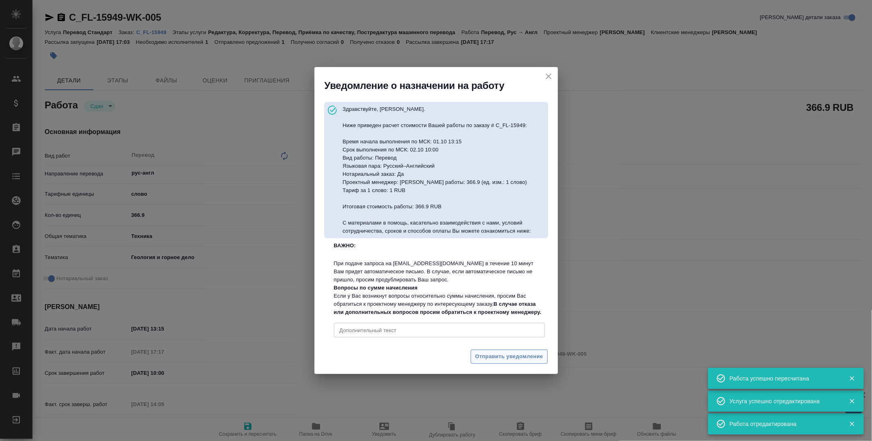
click at [488, 361] on span "Отправить уведомление" at bounding box center [509, 356] width 68 height 9
type textarea "x"
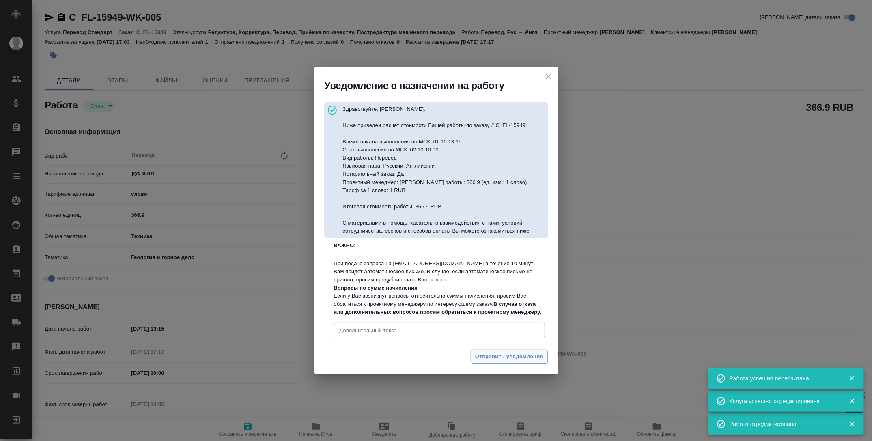
type textarea "x"
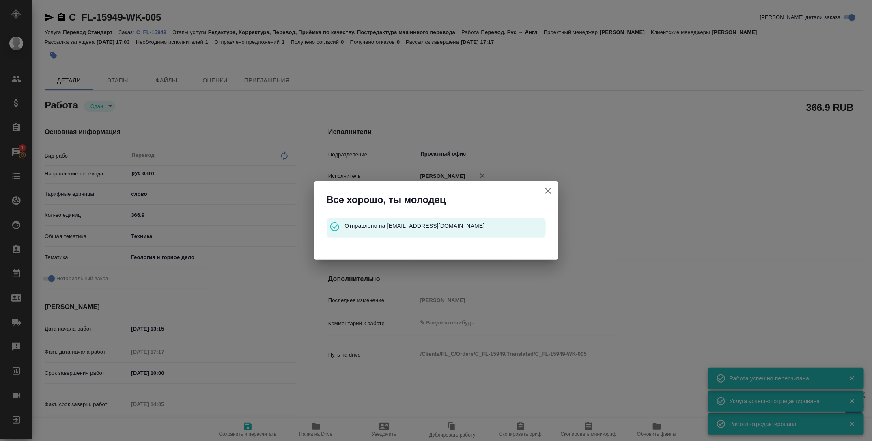
type textarea "x"
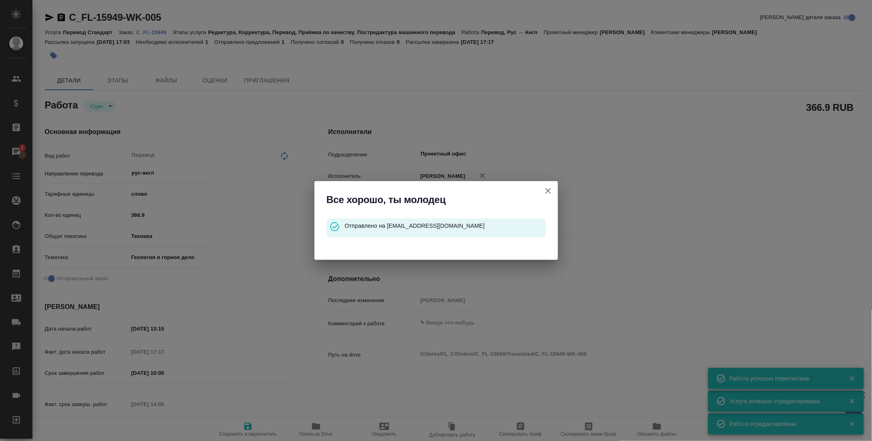
type textarea "x"
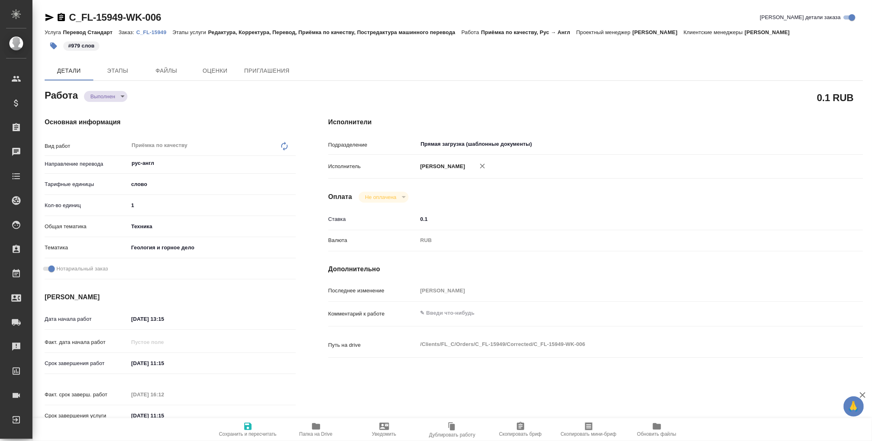
type textarea "x"
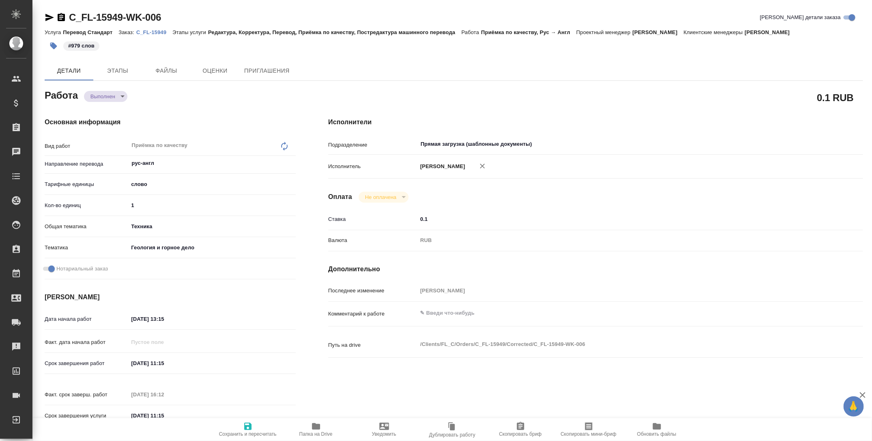
type textarea "x"
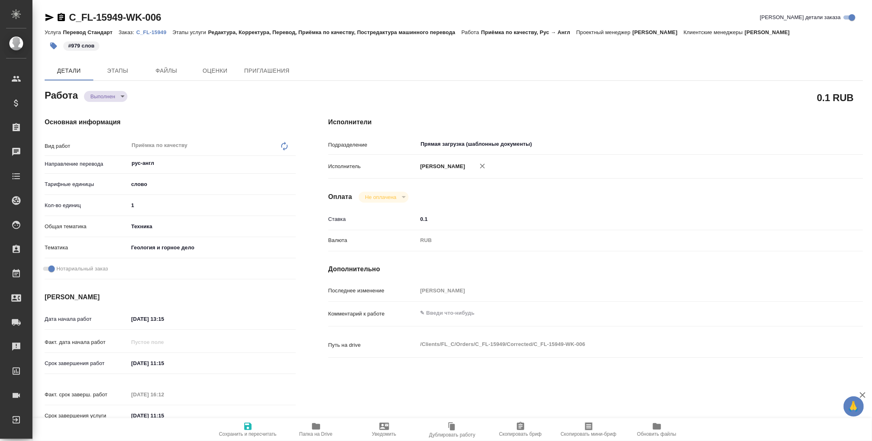
type textarea "x"
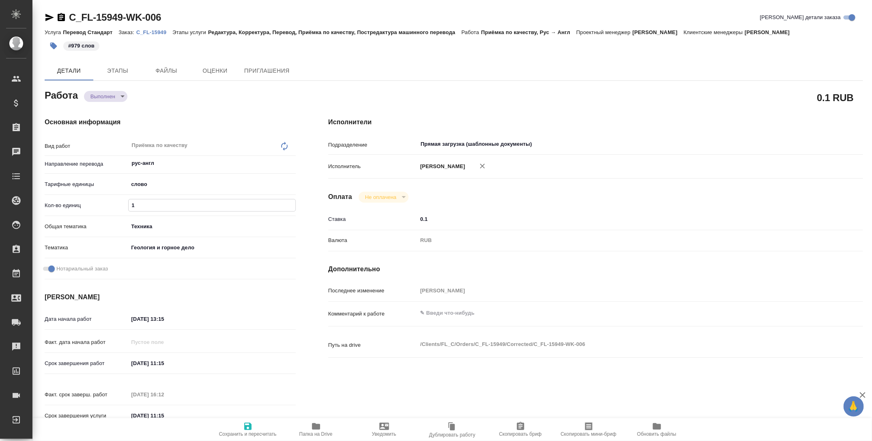
drag, startPoint x: 151, startPoint y: 205, endPoint x: 110, endPoint y: 205, distance: 41.0
click at [110, 205] on div "Кол-во единиц 1" at bounding box center [170, 205] width 251 height 14
type textarea "x"
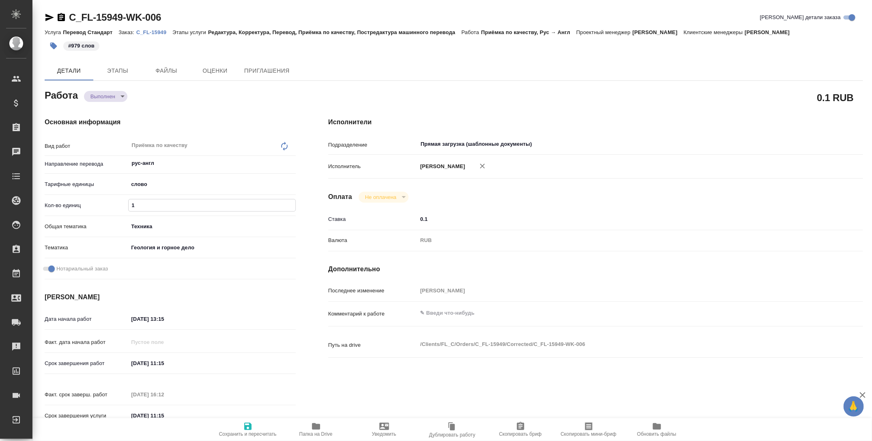
type textarea "x"
type input "9"
type textarea "x"
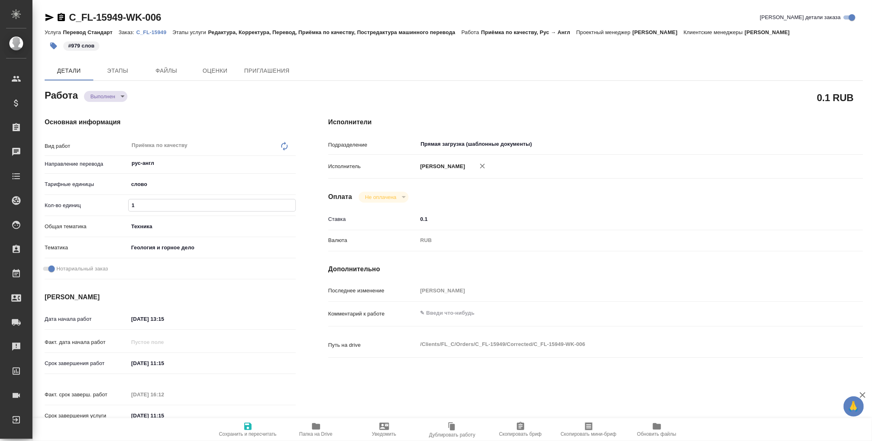
type textarea "x"
type input "97"
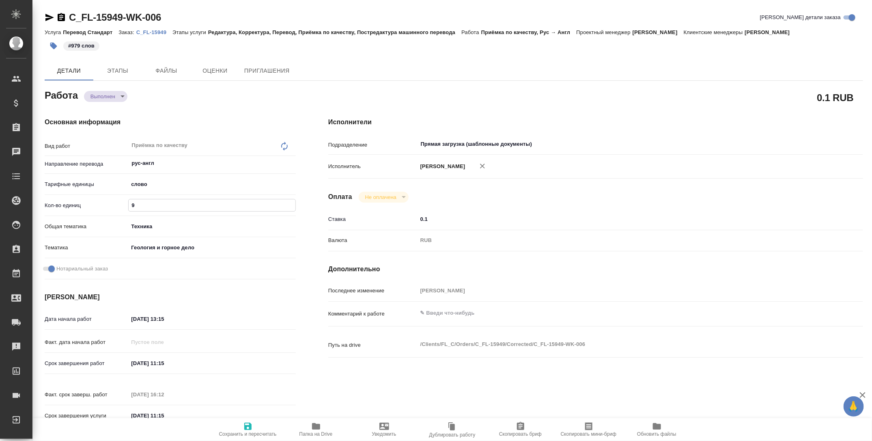
type textarea "x"
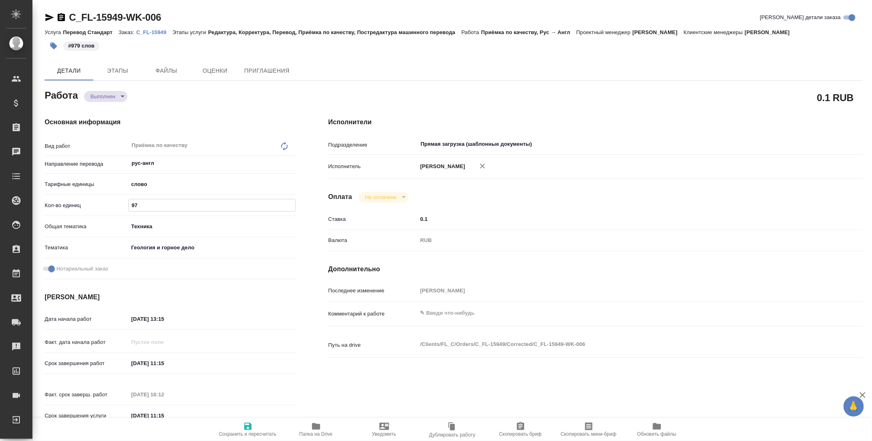
type input "979"
type textarea "x"
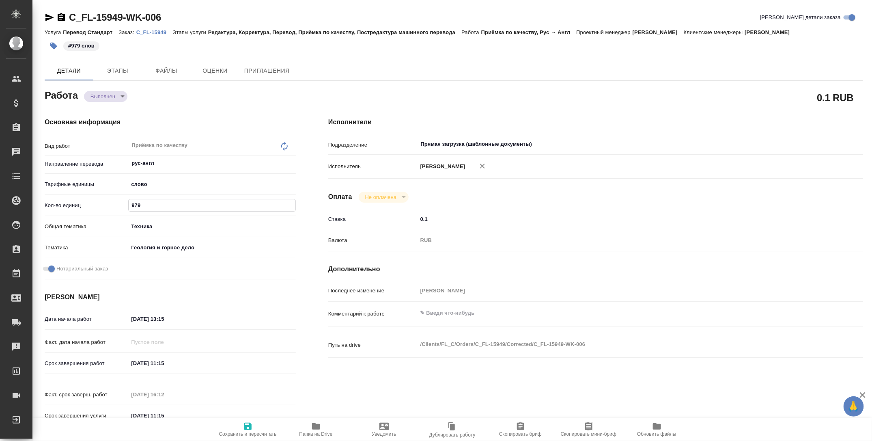
type textarea "x"
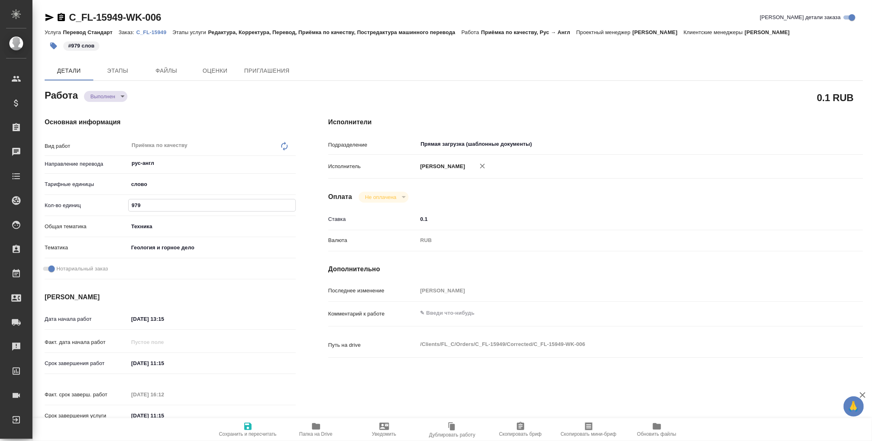
type input "979"
click at [248, 423] on icon "button" at bounding box center [247, 426] width 7 height 7
type textarea "x"
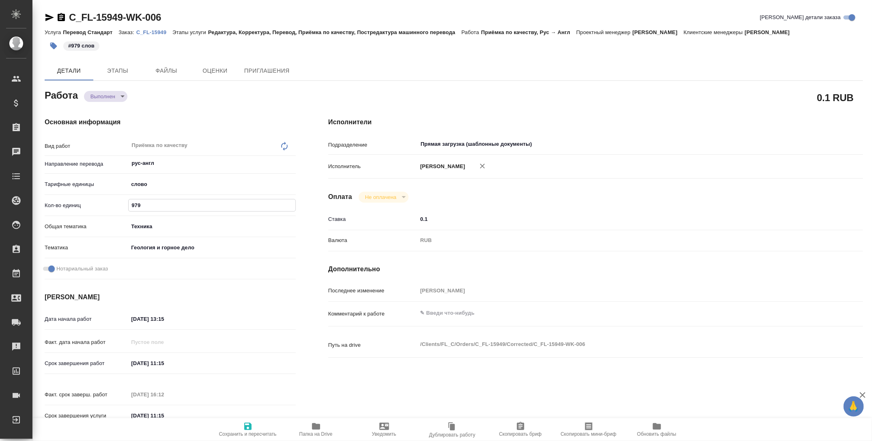
type textarea "x"
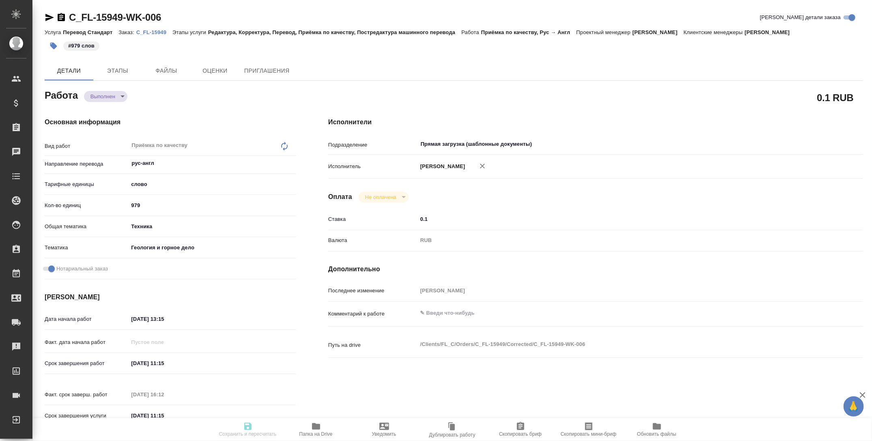
type textarea "x"
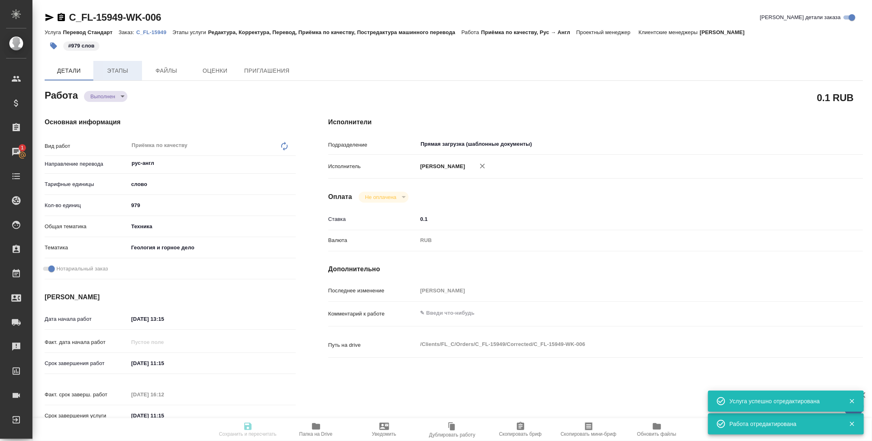
type input "completed"
type textarea "Приёмка по качеству"
type textarea "x"
type input "рус-англ"
type input "5a8b1489cc6b4906c91bfd90"
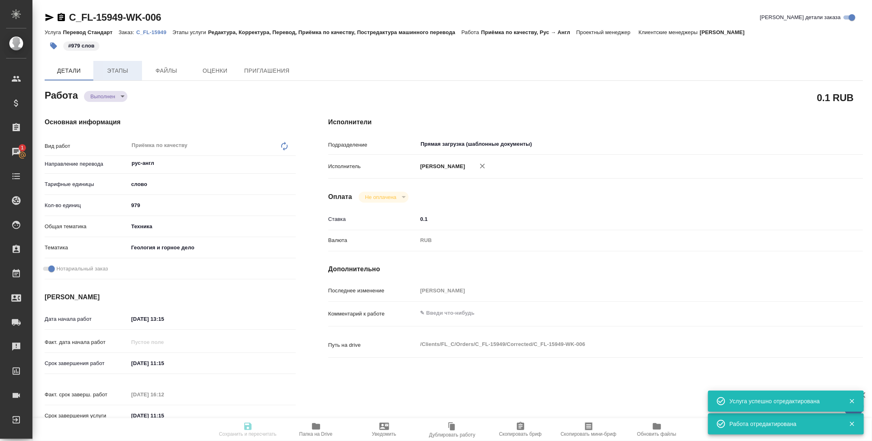
type input "979"
type input "tech"
type input "5a8b8b956a9677013d343d81"
checkbox input "true"
type input "[DATE] 13:15"
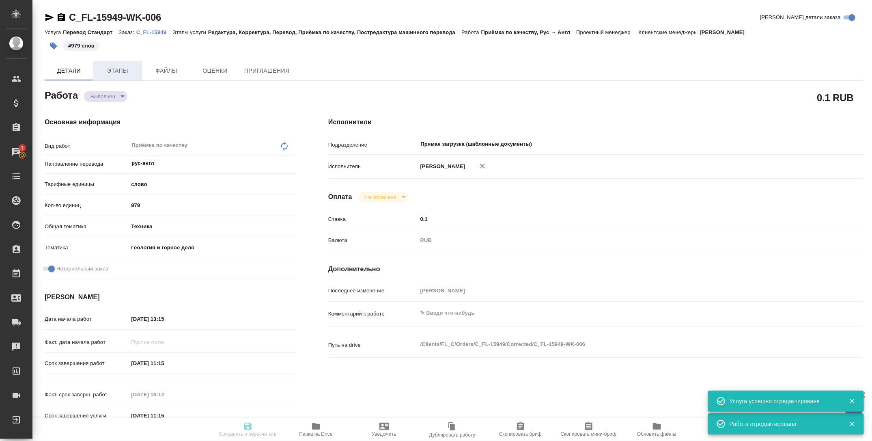
type input "[DATE] 11:15"
type input "[DATE] 16:12"
type input "[DATE] 11:15"
type input "Прямая загрузка (шаблонные документы)"
type input "notPayed"
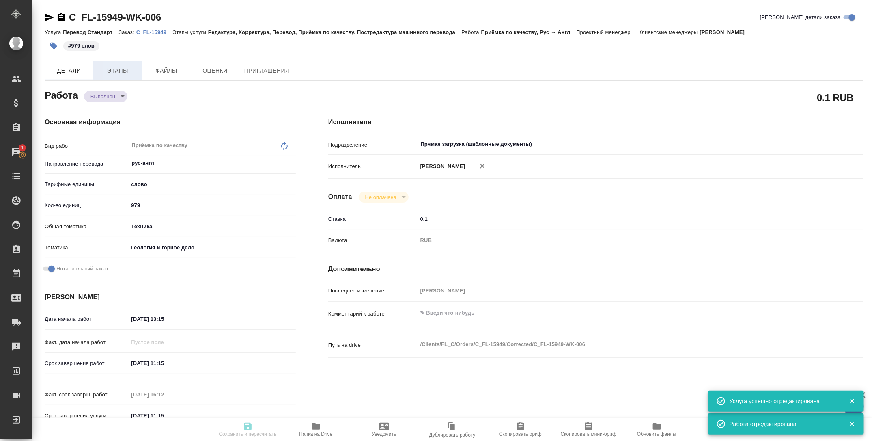
type input "0.1"
type input "RUB"
type input "[PERSON_NAME]"
type textarea "x"
type textarea "/Clients/FL_C/Orders/C_FL-15949/Corrected/C_FL-15949-WK-006"
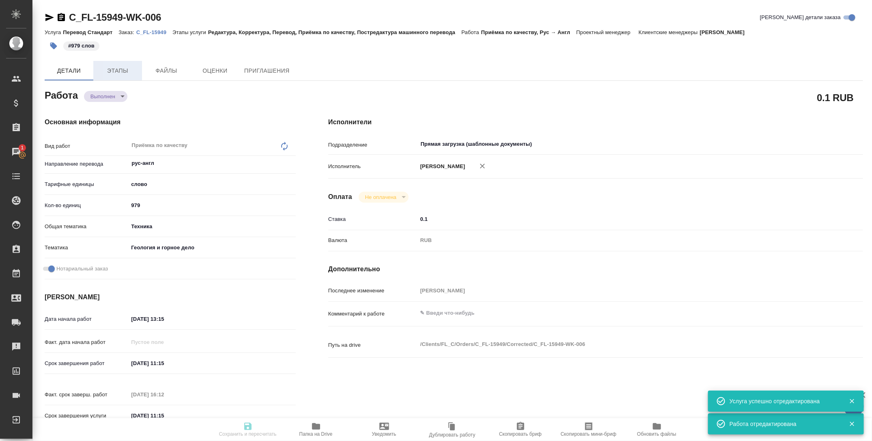
type textarea "x"
type input "C_FL-15949"
type input "Перевод Стандарт"
type input "Редактура, Корректура, Перевод, Приёмка по качеству, Постредактура машинного пе…"
type input "[PERSON_NAME]"
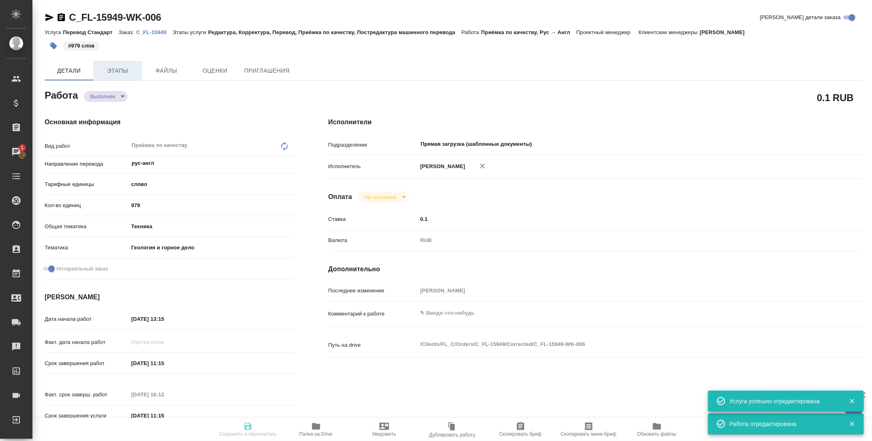
type input "[PERSON_NAME]"
type input "/Clients/FL_C/Orders/C_FL-15949"
type textarea "x"
type textarea "сделайте тикет на приложение, плиз"
type textarea "x"
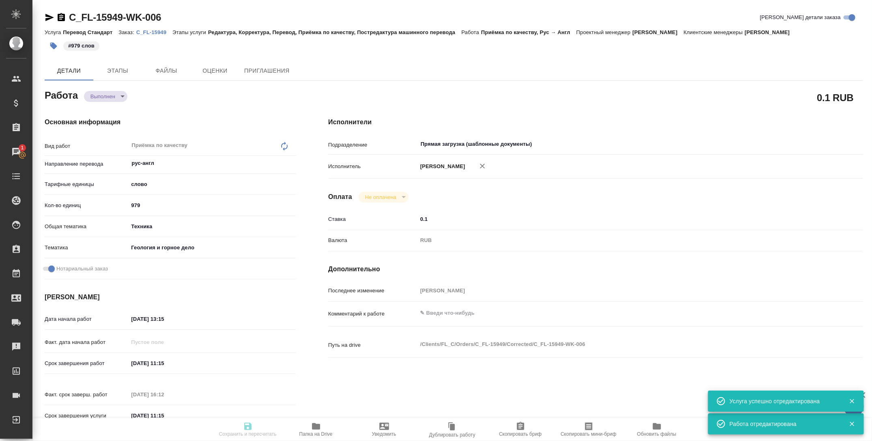
type textarea "x"
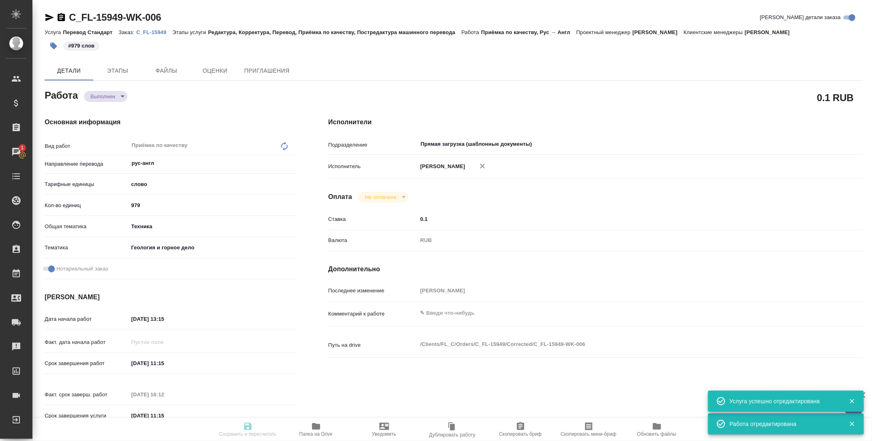
type textarea "x"
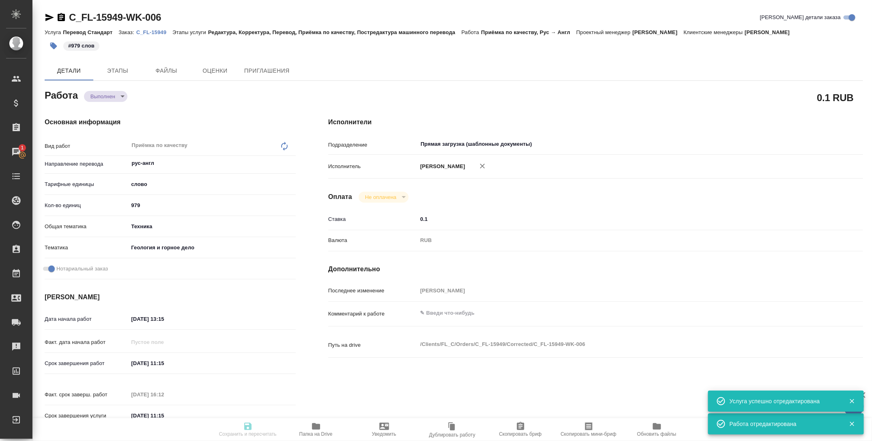
type textarea "x"
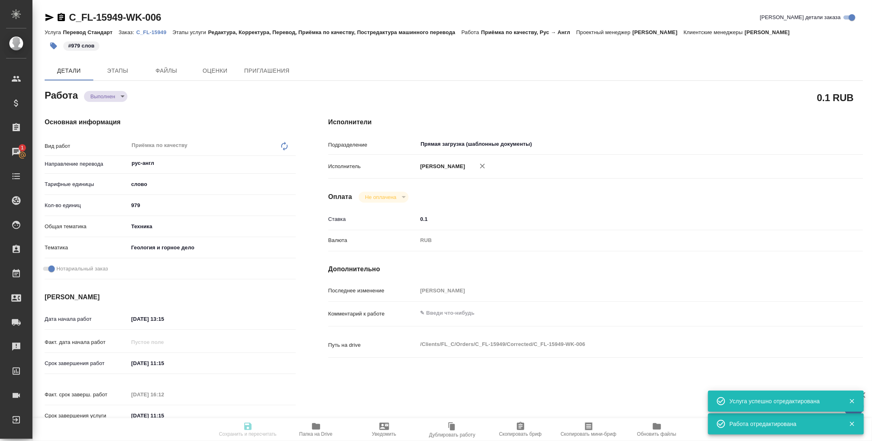
type textarea "x"
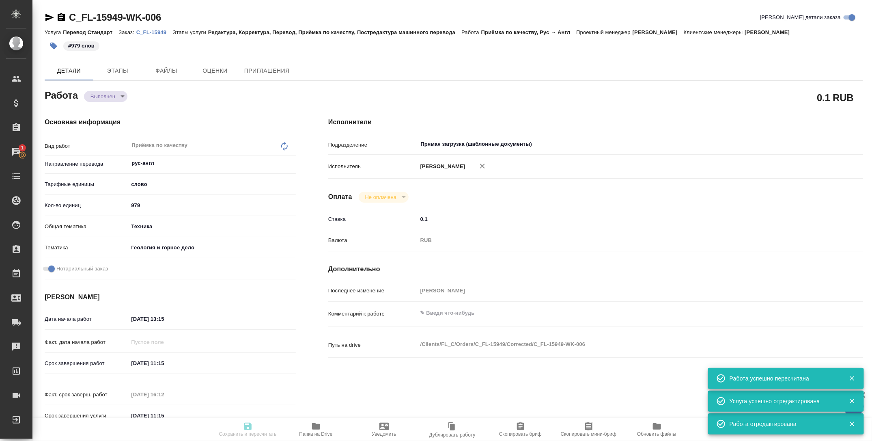
click at [108, 97] on body "🙏 .cls-1 fill:#fff; AWATERA Tarabanovskaya Anastasia Клиенты Спецификации Заказ…" at bounding box center [436, 220] width 872 height 441
type input "completed"
type textarea "Приёмка по качеству"
type textarea "x"
type input "рус-англ"
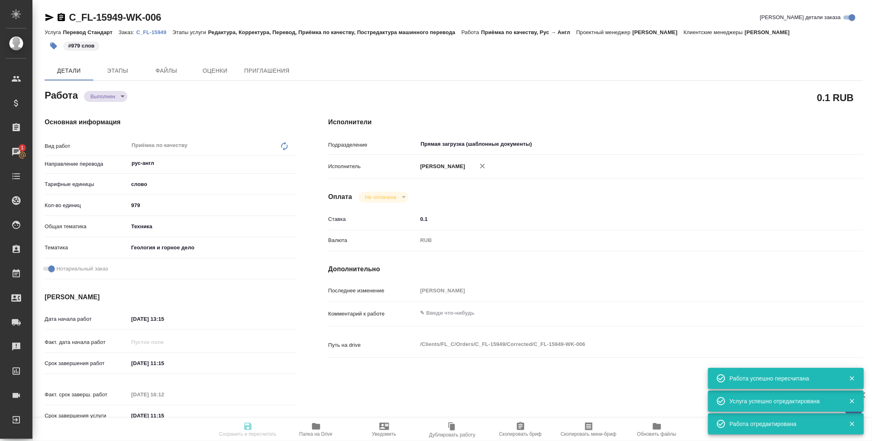
type input "5a8b1489cc6b4906c91bfd90"
type input "979"
type input "tech"
type input "5a8b8b956a9677013d343d81"
checkbox input "true"
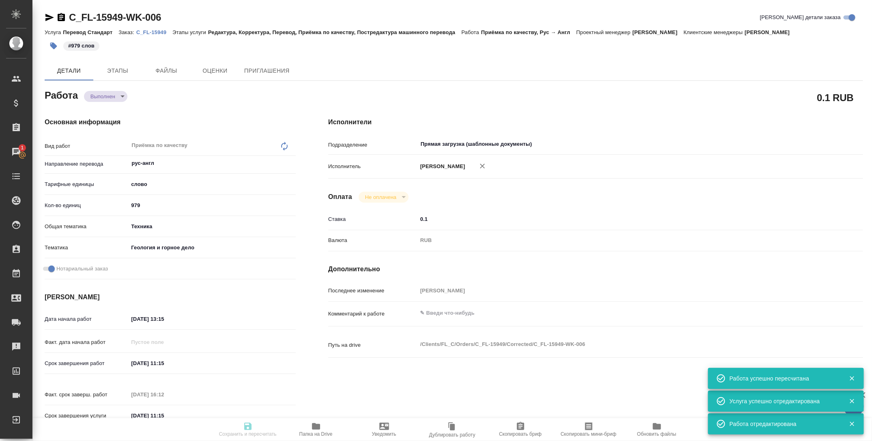
type input "01.10.2025 13:15"
type input "02.10.2025 11:15"
type input "02.10.2025 16:12"
type input "02.10.2025 11:15"
type input "Прямая загрузка (шаблонные документы)"
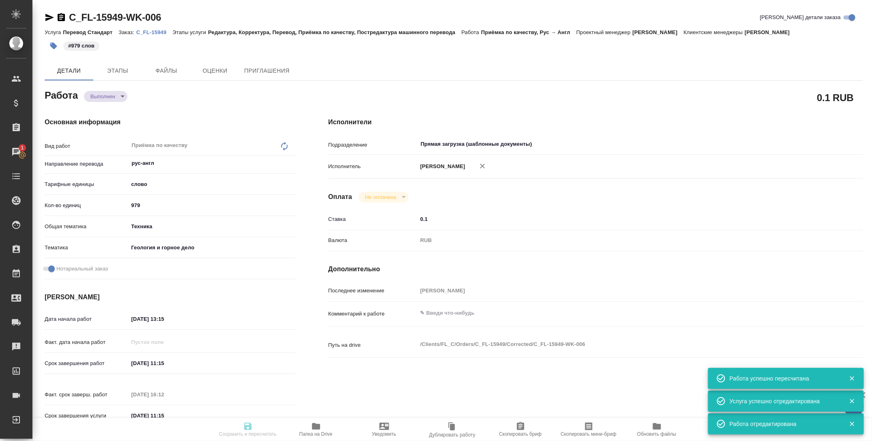
type input "notPayed"
type input "0.1"
type input "RUB"
type input "[PERSON_NAME]"
type textarea "x"
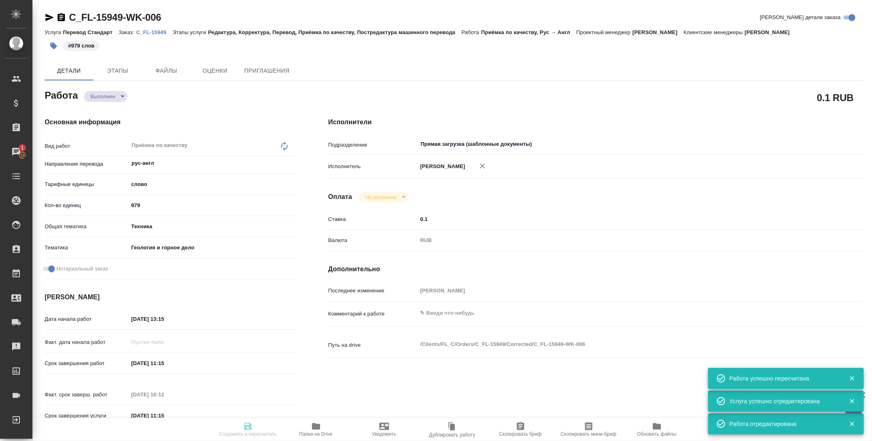
type textarea "/Clients/FL_C/Orders/C_FL-15949/Corrected/C_FL-15949-WK-006"
type textarea "x"
type input "C_FL-15949"
type input "Перевод Стандарт"
type input "Редактура, Корректура, Перевод, Приёмка по качеству, Постредактура машинного пе…"
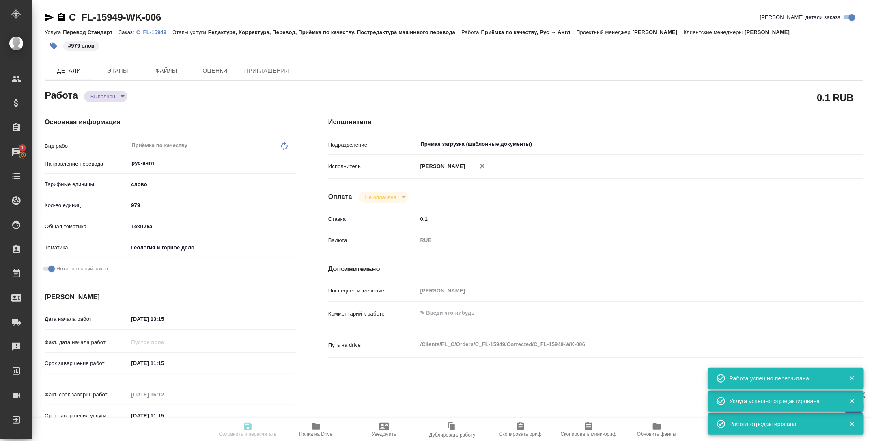
type input "[PERSON_NAME]"
type input "Малофеева Екатерина"
type input "/Clients/FL_C/Orders/C_FL-15949"
type textarea "x"
type textarea "сделайте тикет на приложение, плиз"
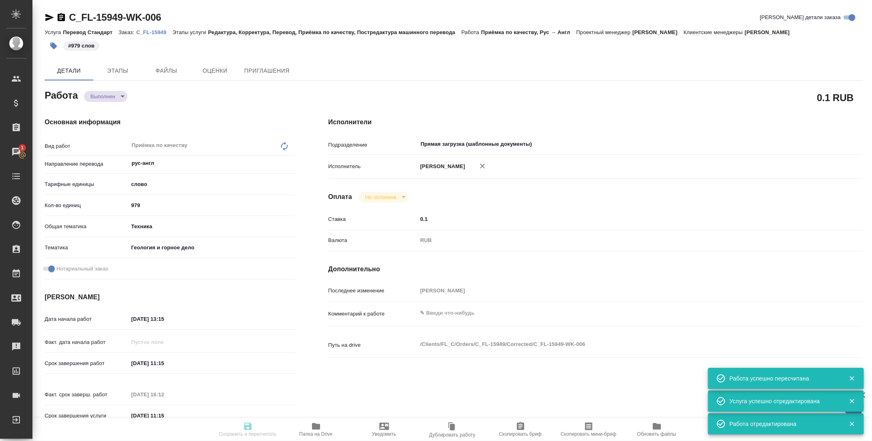
type textarea "x"
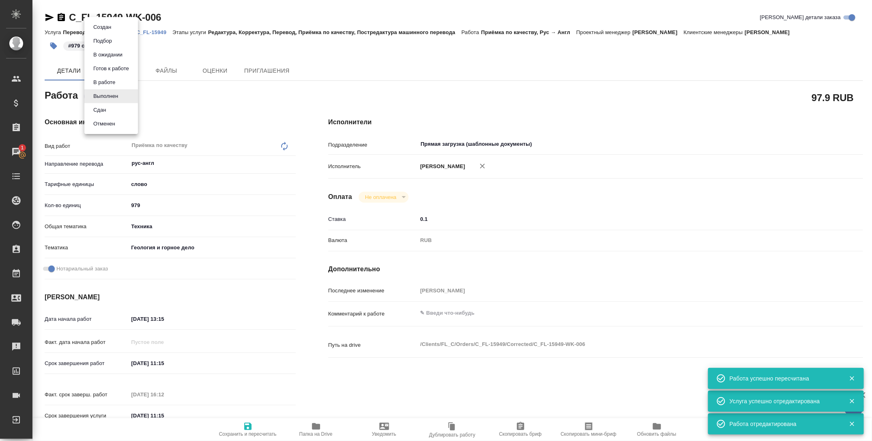
type textarea "x"
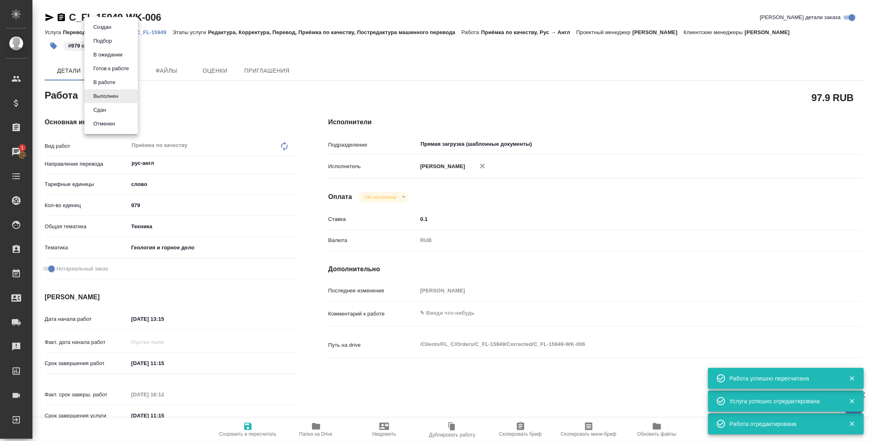
type textarea "x"
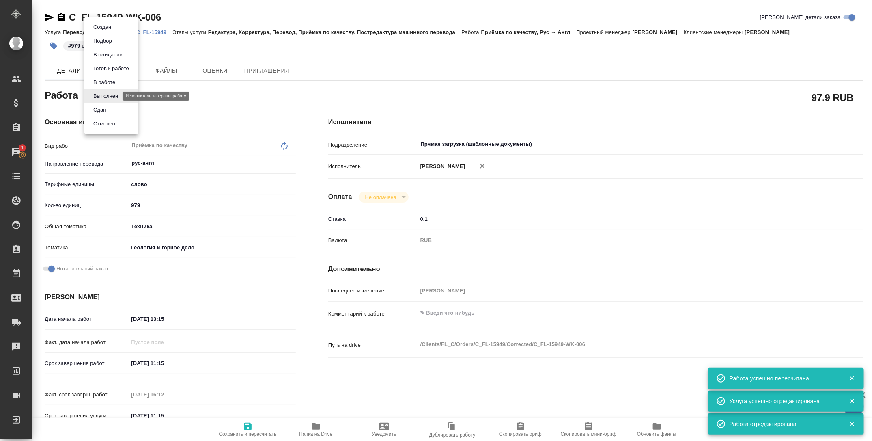
type textarea "x"
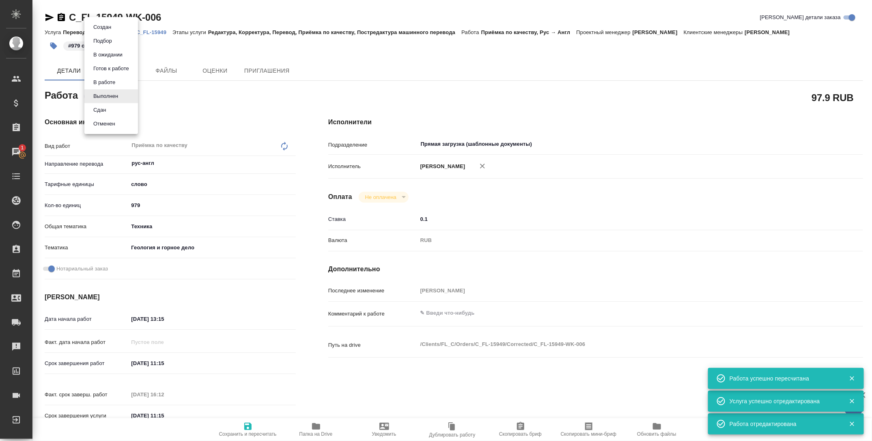
type textarea "x"
click at [109, 111] on li "Сдан" at bounding box center [111, 110] width 54 height 14
type textarea "x"
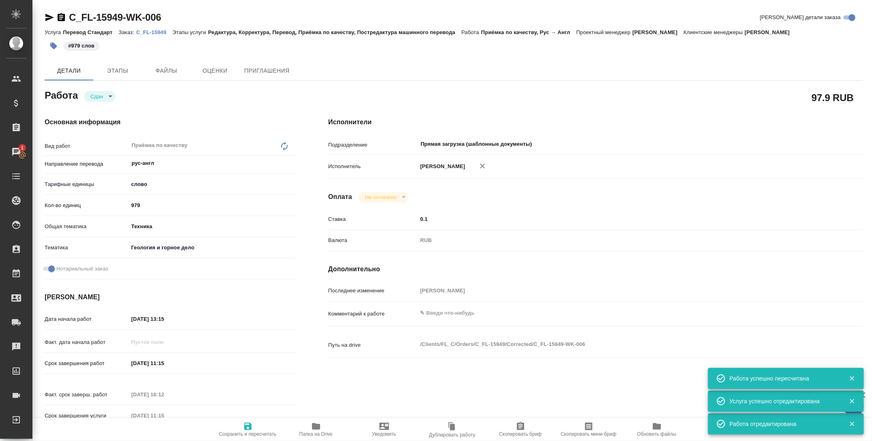
type textarea "x"
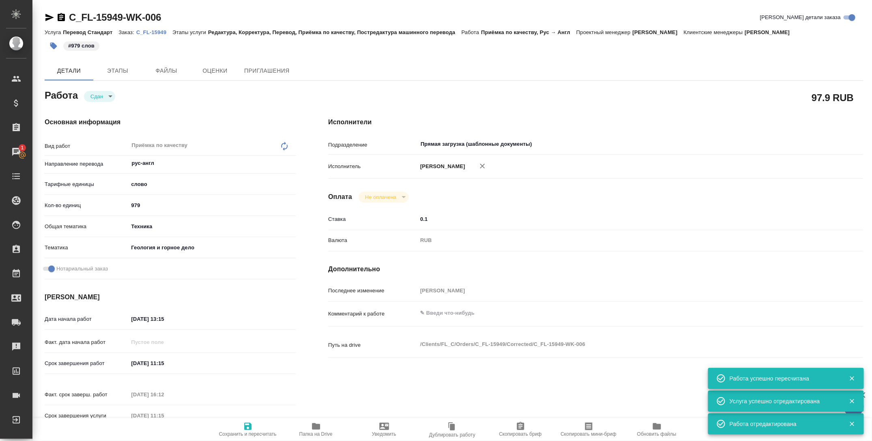
type textarea "x"
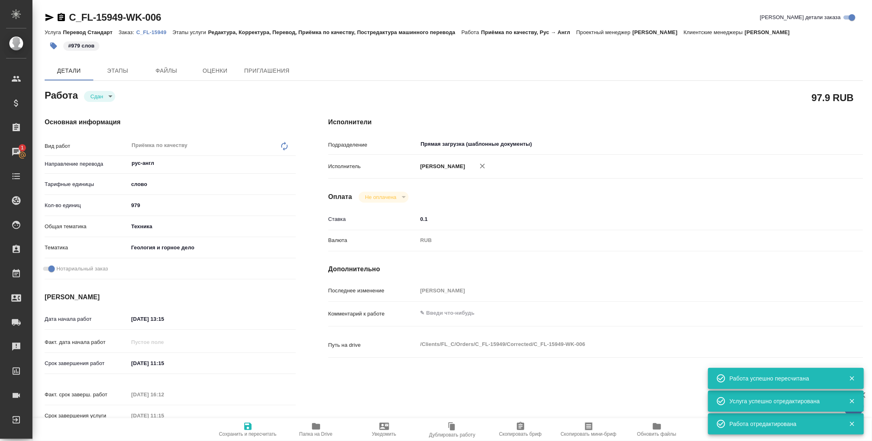
type textarea "x"
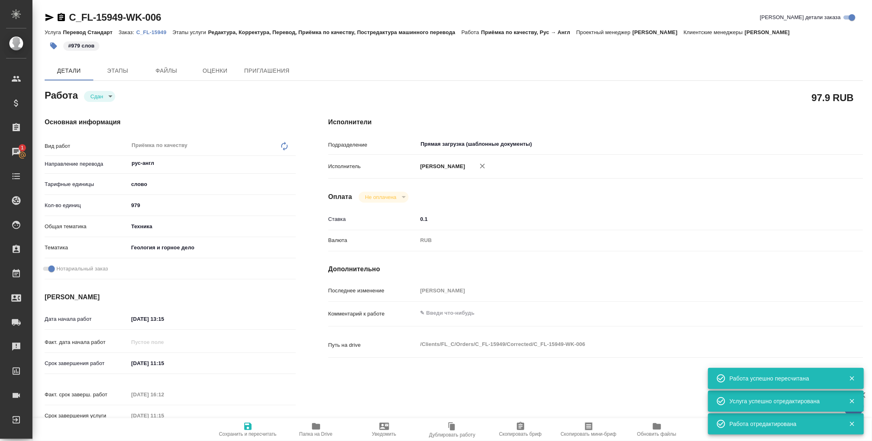
type textarea "x"
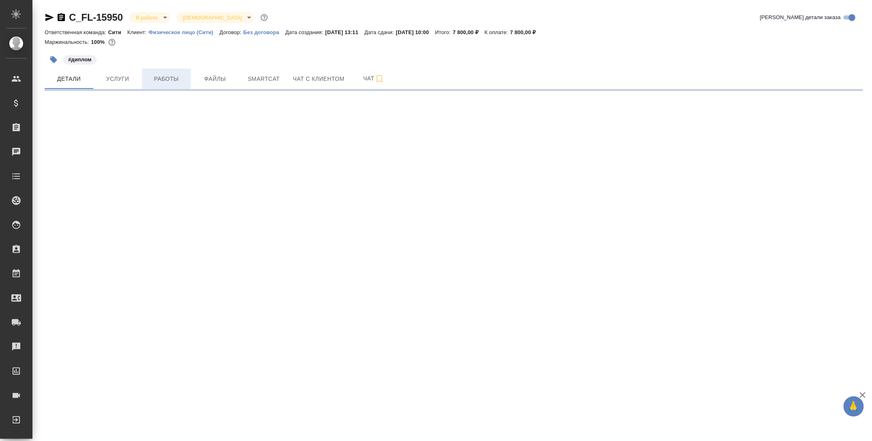
click at [168, 83] on span "Работы" at bounding box center [166, 79] width 39 height 10
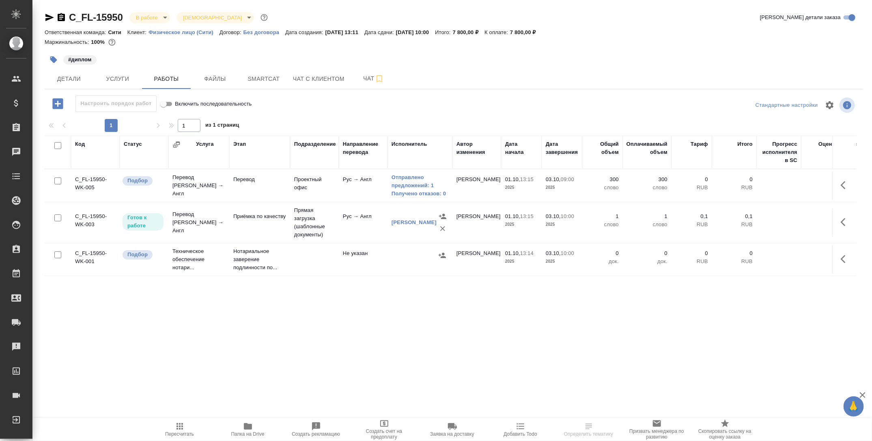
click at [242, 188] on td "Перевод" at bounding box center [259, 185] width 61 height 28
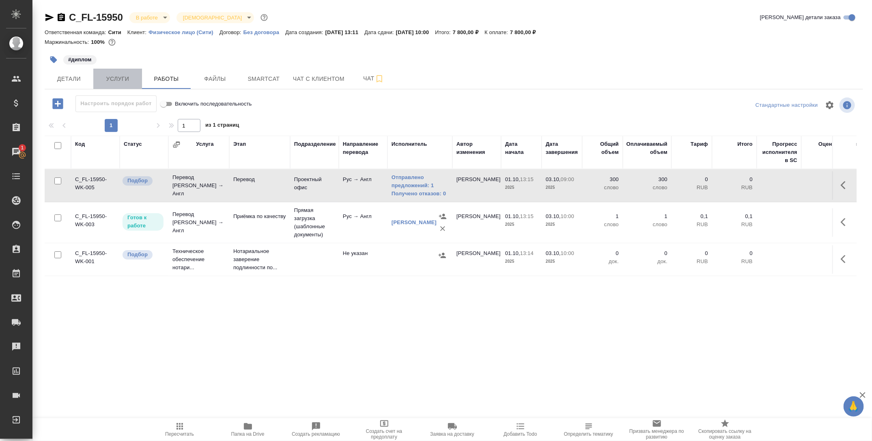
click at [125, 80] on span "Услуги" at bounding box center [117, 79] width 39 height 10
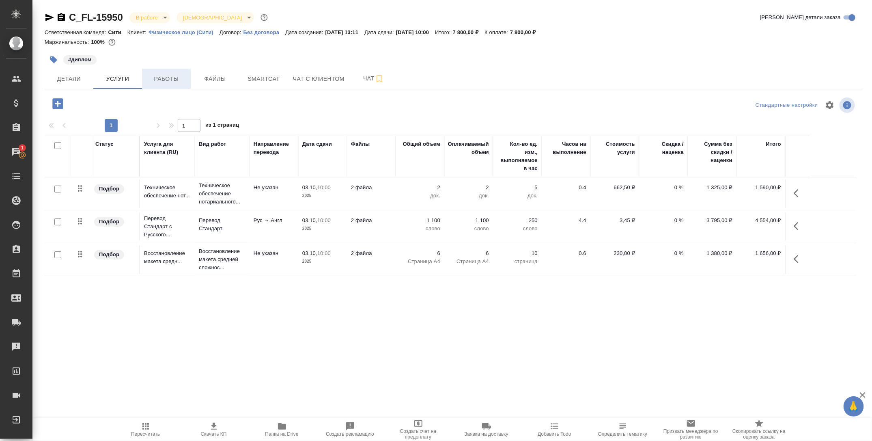
click at [159, 77] on span "Работы" at bounding box center [166, 79] width 39 height 10
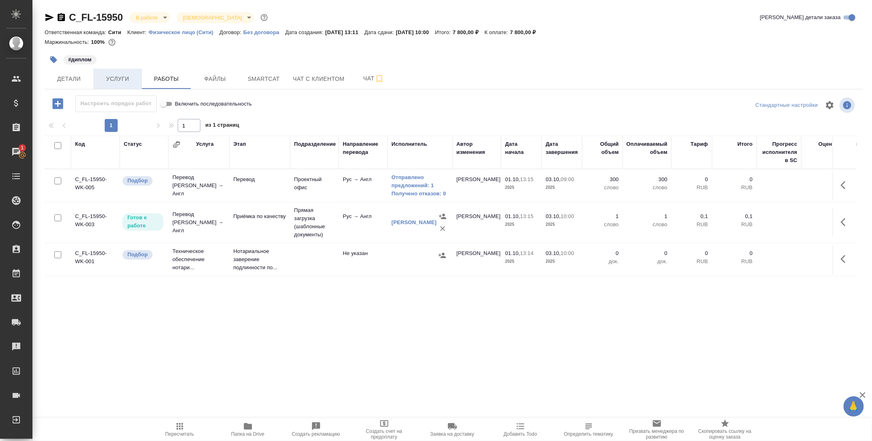
click at [118, 69] on button "Услуги" at bounding box center [117, 79] width 49 height 20
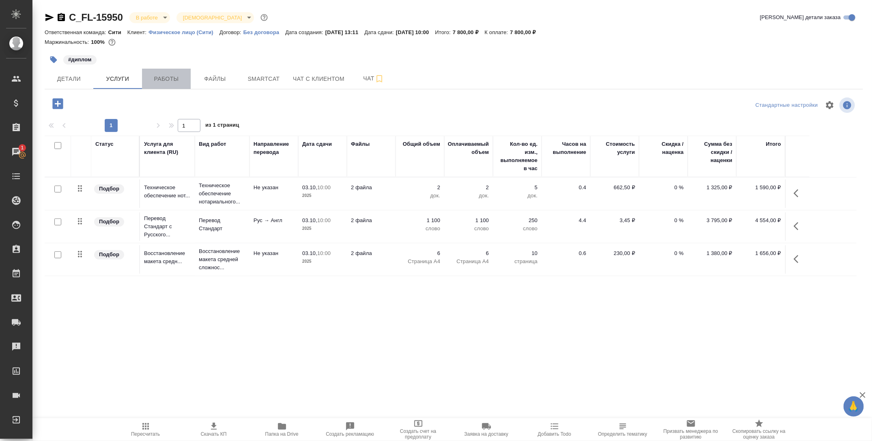
click at [150, 78] on span "Работы" at bounding box center [166, 79] width 39 height 10
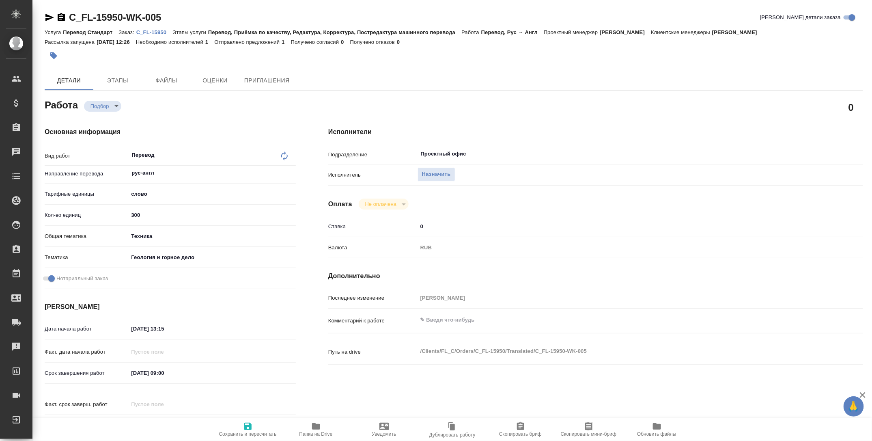
type textarea "x"
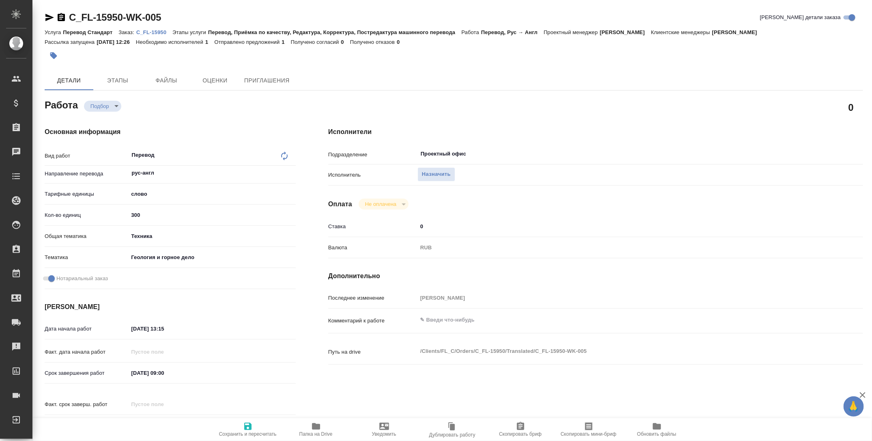
type textarea "x"
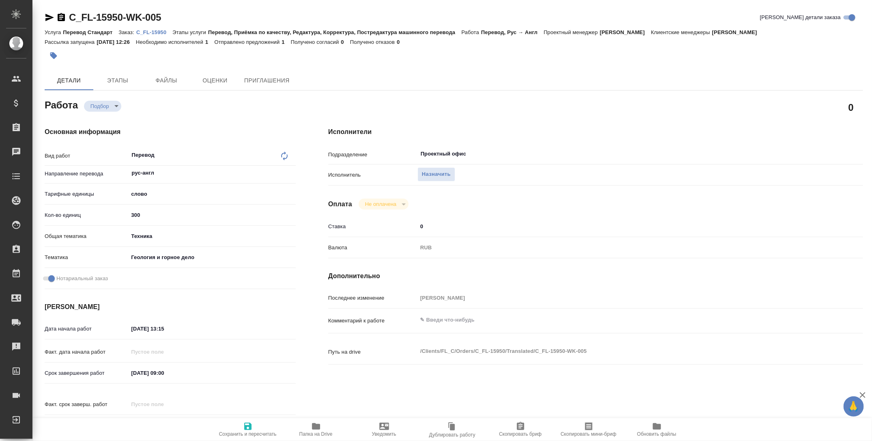
type textarea "x"
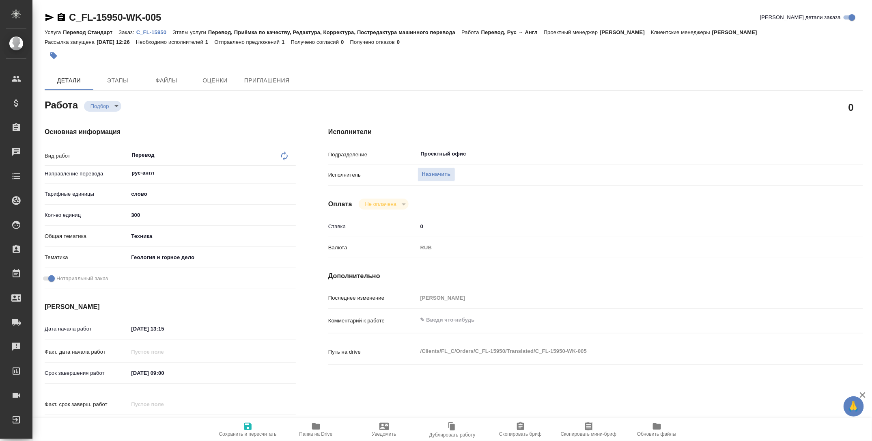
type textarea "x"
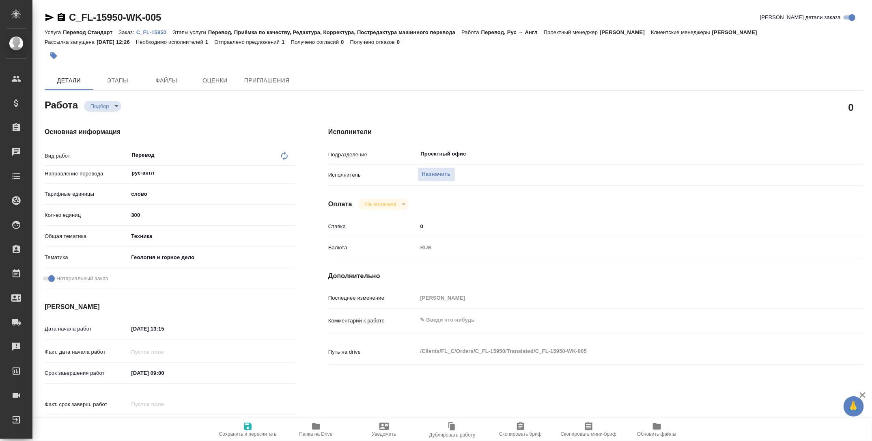
type textarea "x"
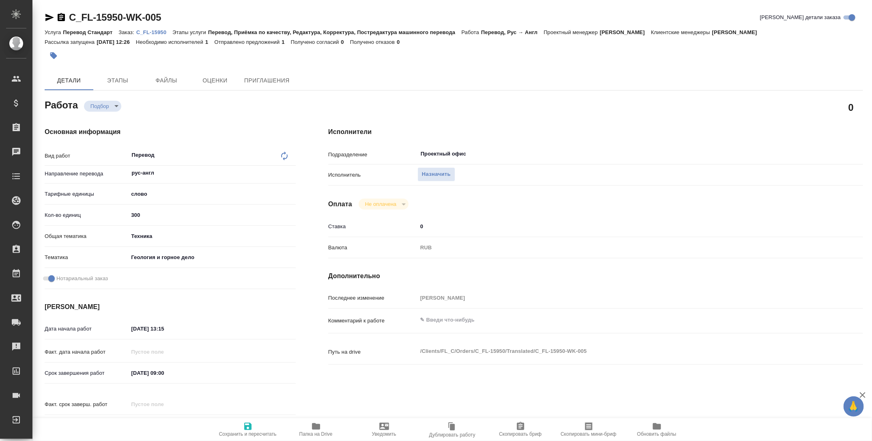
type textarea "x"
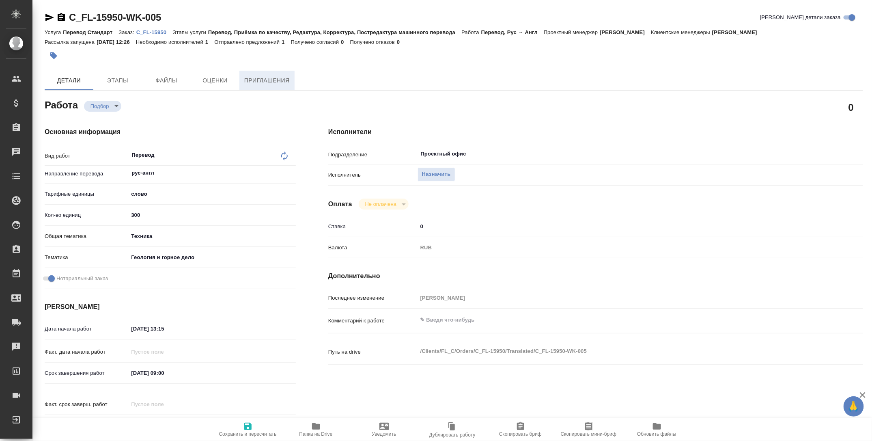
click at [275, 77] on span "Приглашения" at bounding box center [266, 80] width 45 height 10
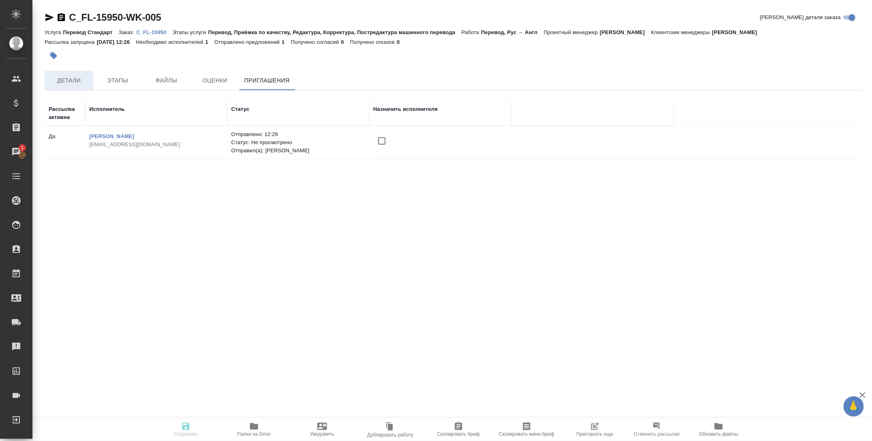
click at [65, 82] on span "Детали" at bounding box center [69, 80] width 39 height 10
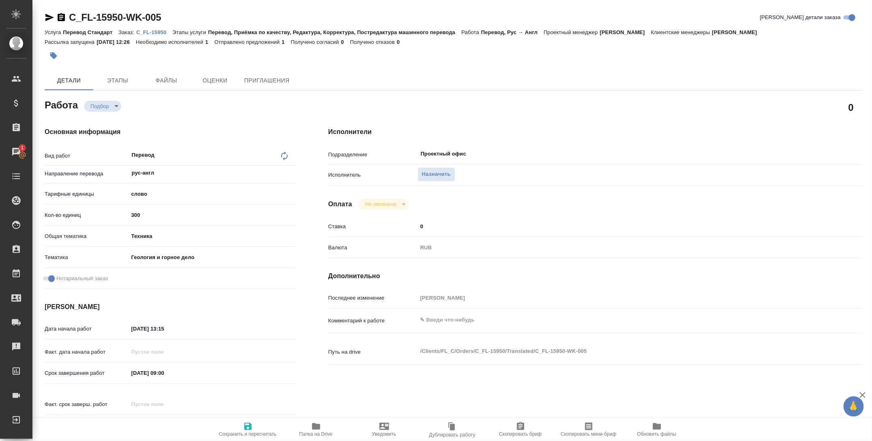
type textarea "x"
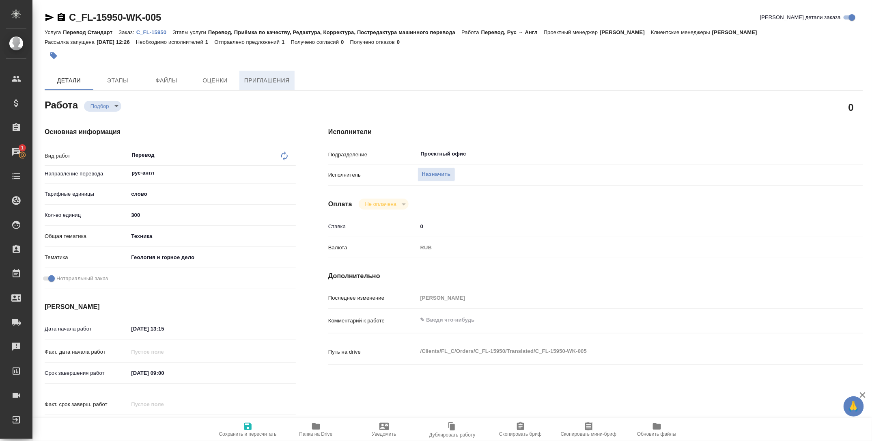
click at [268, 88] on button "Приглашения" at bounding box center [266, 80] width 55 height 19
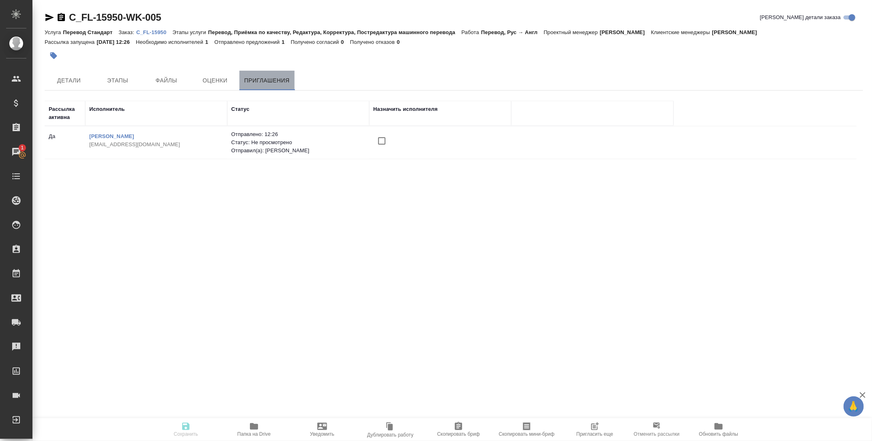
click at [266, 79] on span "Приглашения" at bounding box center [266, 80] width 45 height 10
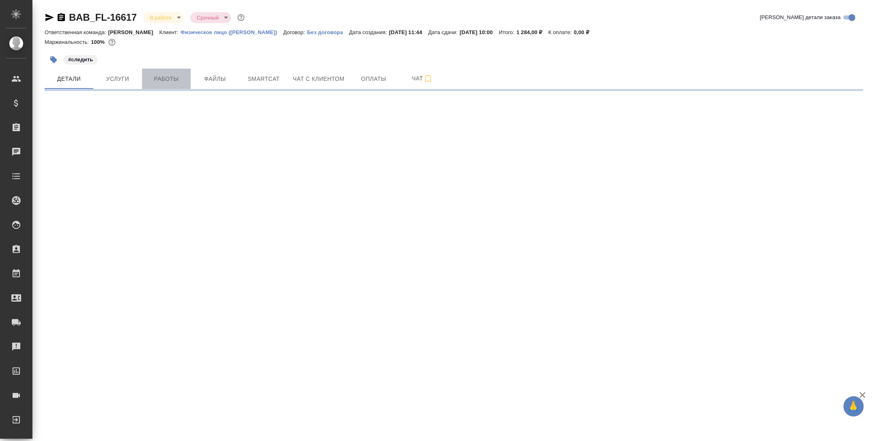
click at [164, 74] on span "Работы" at bounding box center [166, 79] width 39 height 10
click at [158, 82] on span "Работы" at bounding box center [166, 79] width 39 height 10
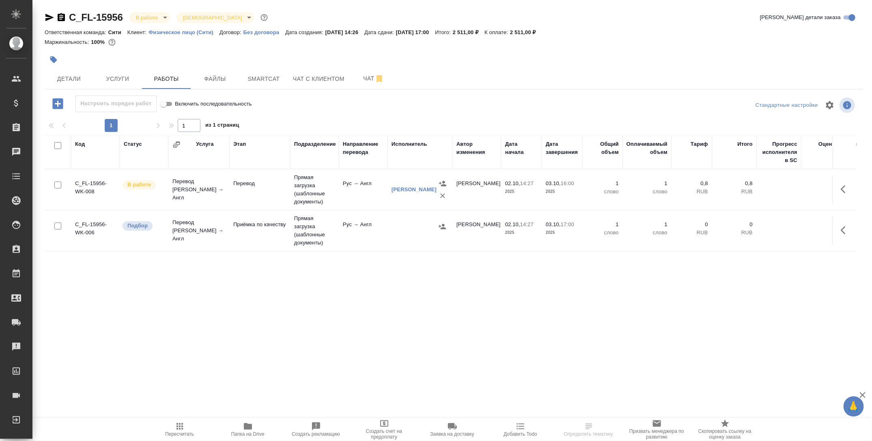
click at [246, 437] on button "Папка на Drive" at bounding box center [248, 429] width 68 height 23
click at [53, 62] on icon "button" at bounding box center [53, 59] width 7 height 7
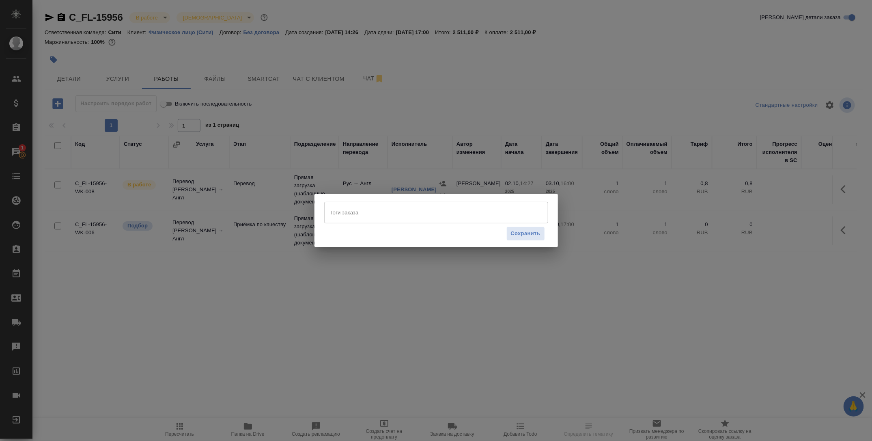
click at [411, 211] on input "Тэги заказа" at bounding box center [428, 212] width 201 height 14
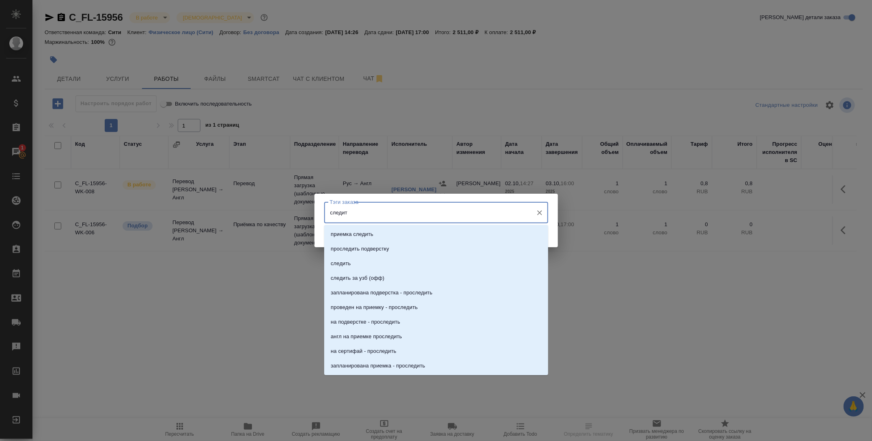
type input "следить"
click at [407, 257] on li "следить" at bounding box center [436, 263] width 224 height 15
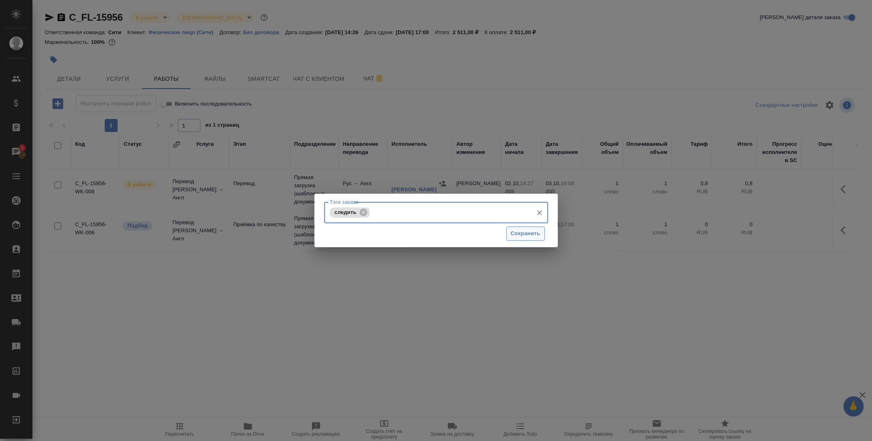
click at [523, 231] on span "Сохранить" at bounding box center [526, 233] width 30 height 9
